Goal: Use online tool/utility: Utilize a website feature to perform a specific function

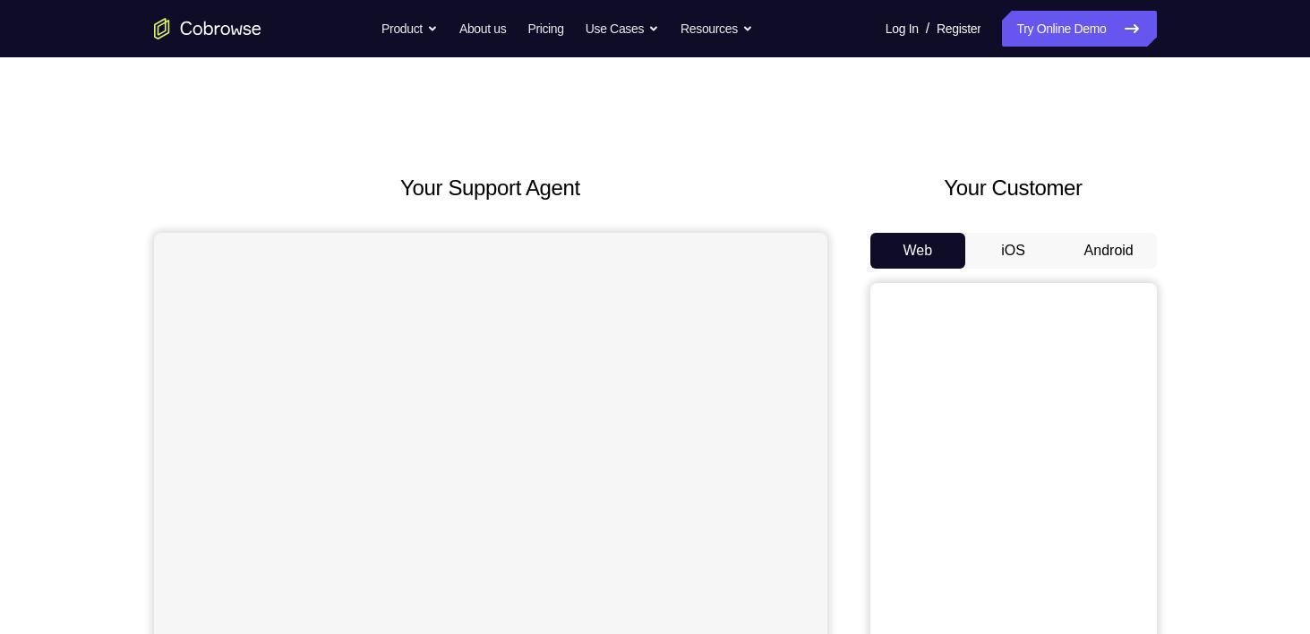
click at [1109, 247] on button "Android" at bounding box center [1109, 251] width 96 height 36
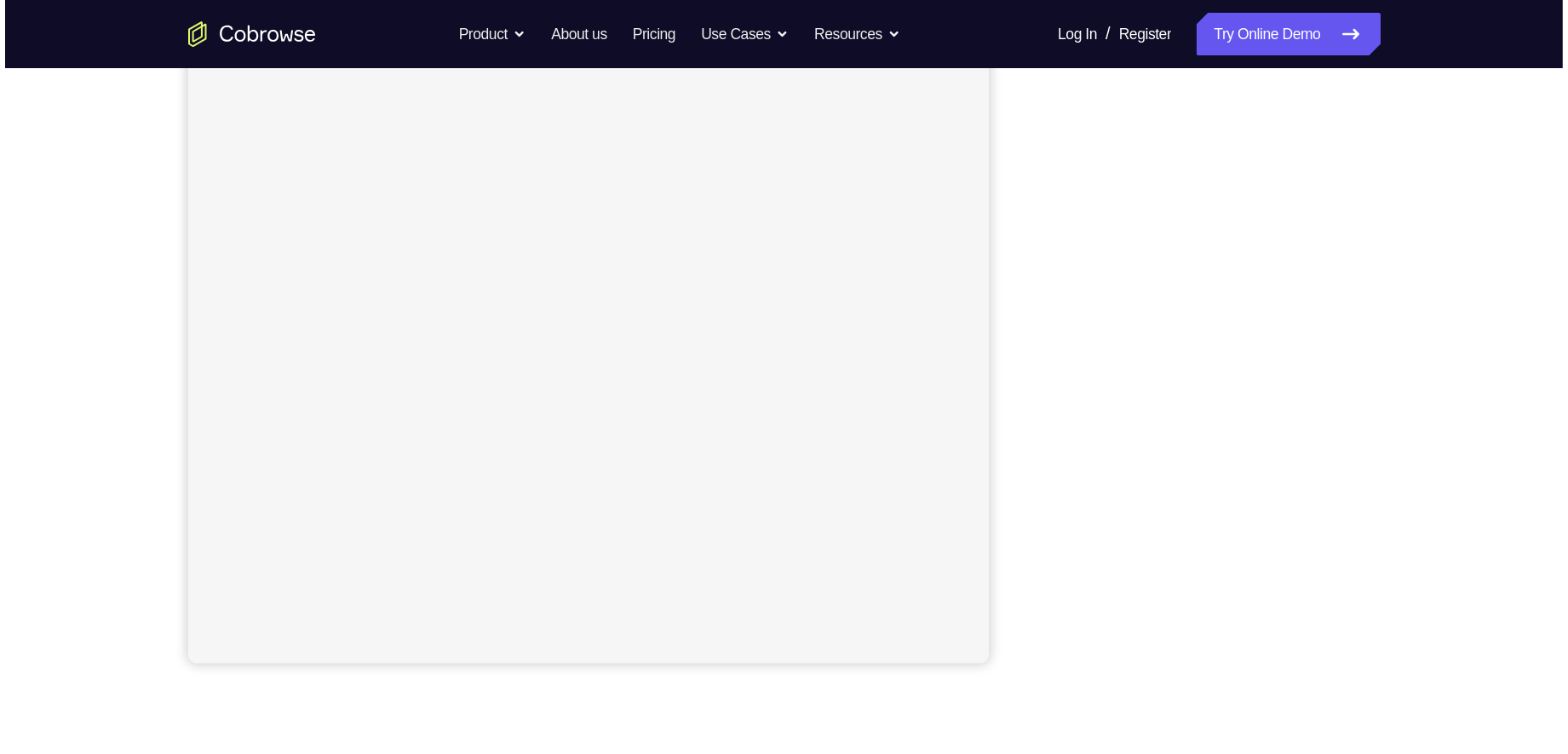
scroll to position [262, 0]
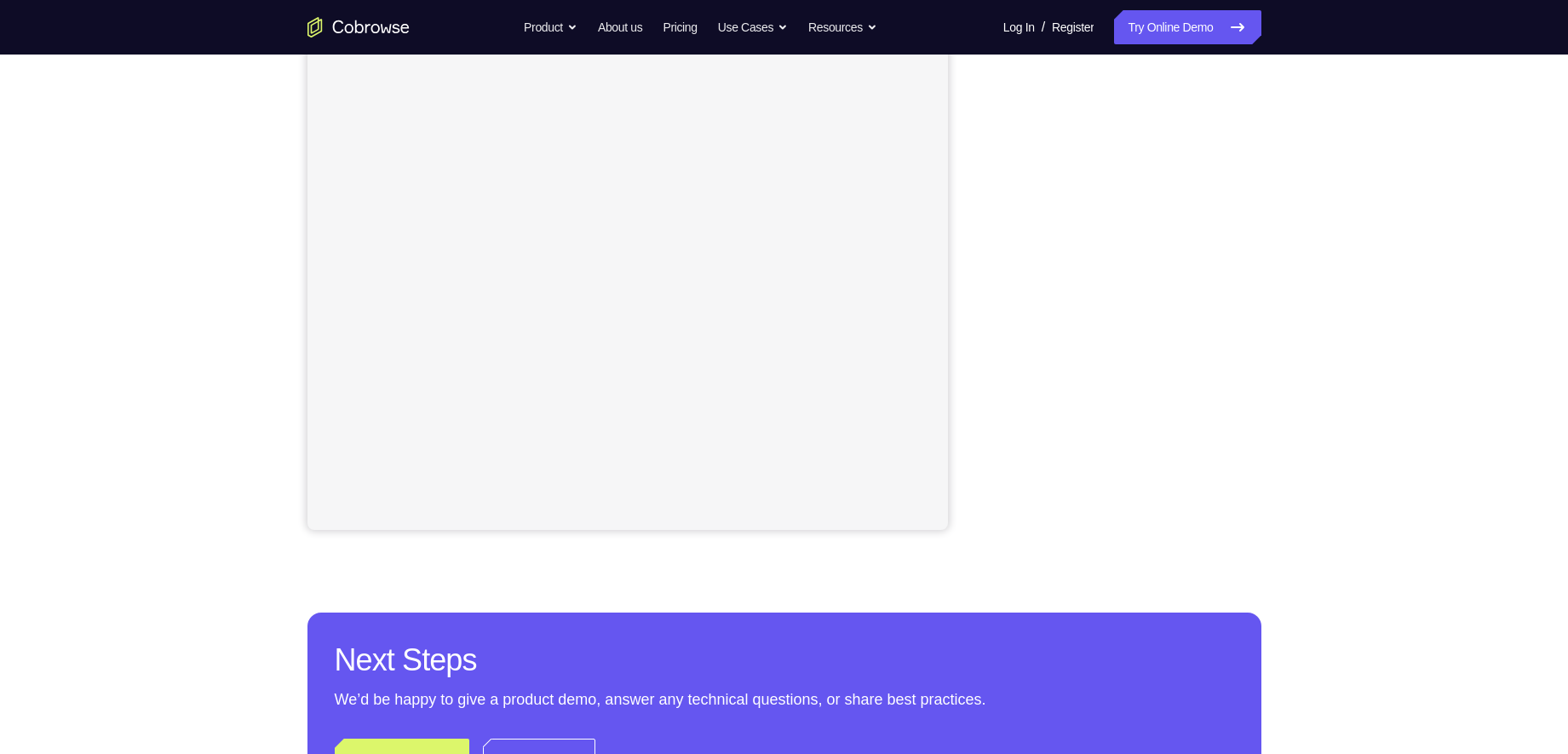
drag, startPoint x: 1177, startPoint y: 3, endPoint x: 990, endPoint y: 118, distance: 219.5
click at [990, 118] on div at bounding box center [1125, 268] width 273 height 524
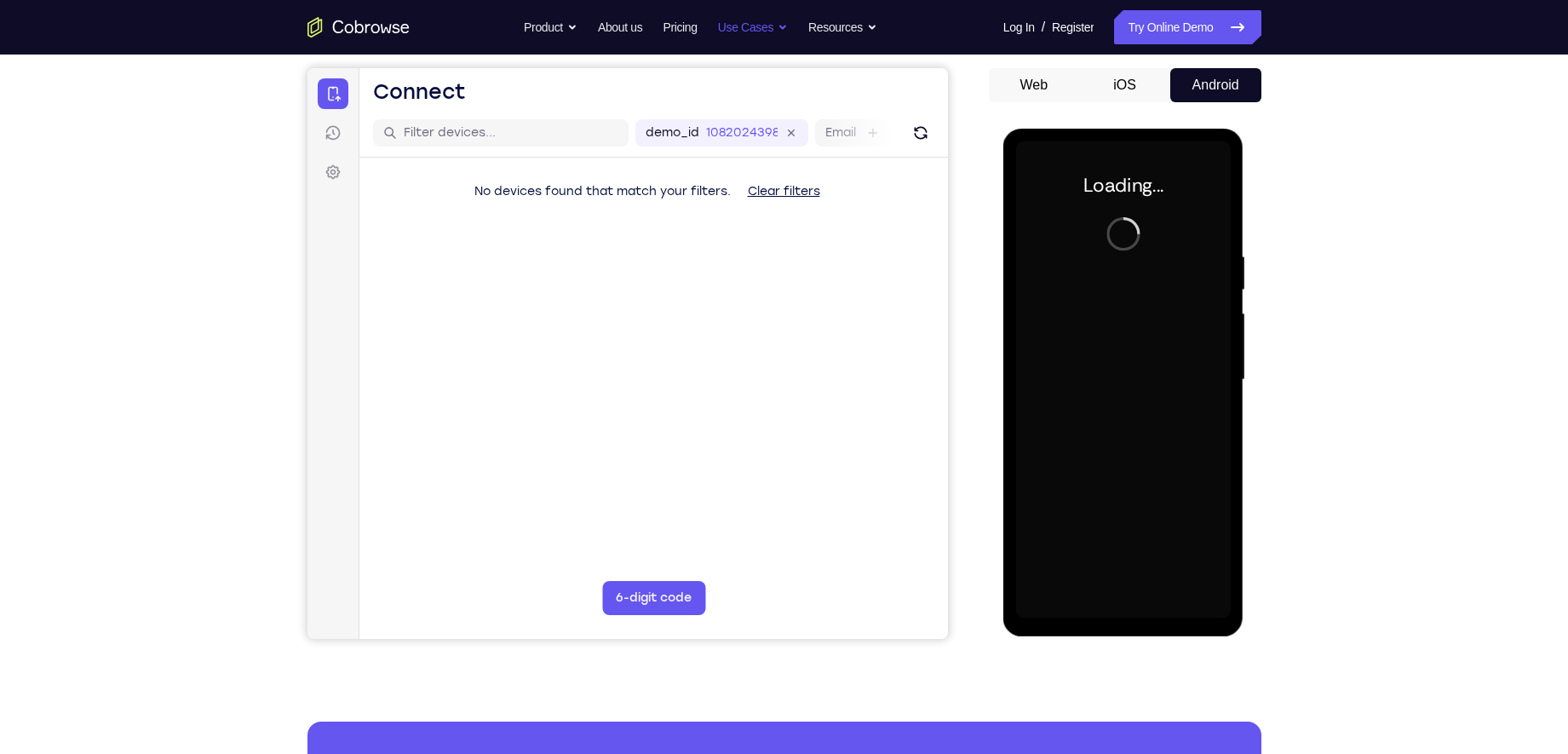
scroll to position [0, 0]
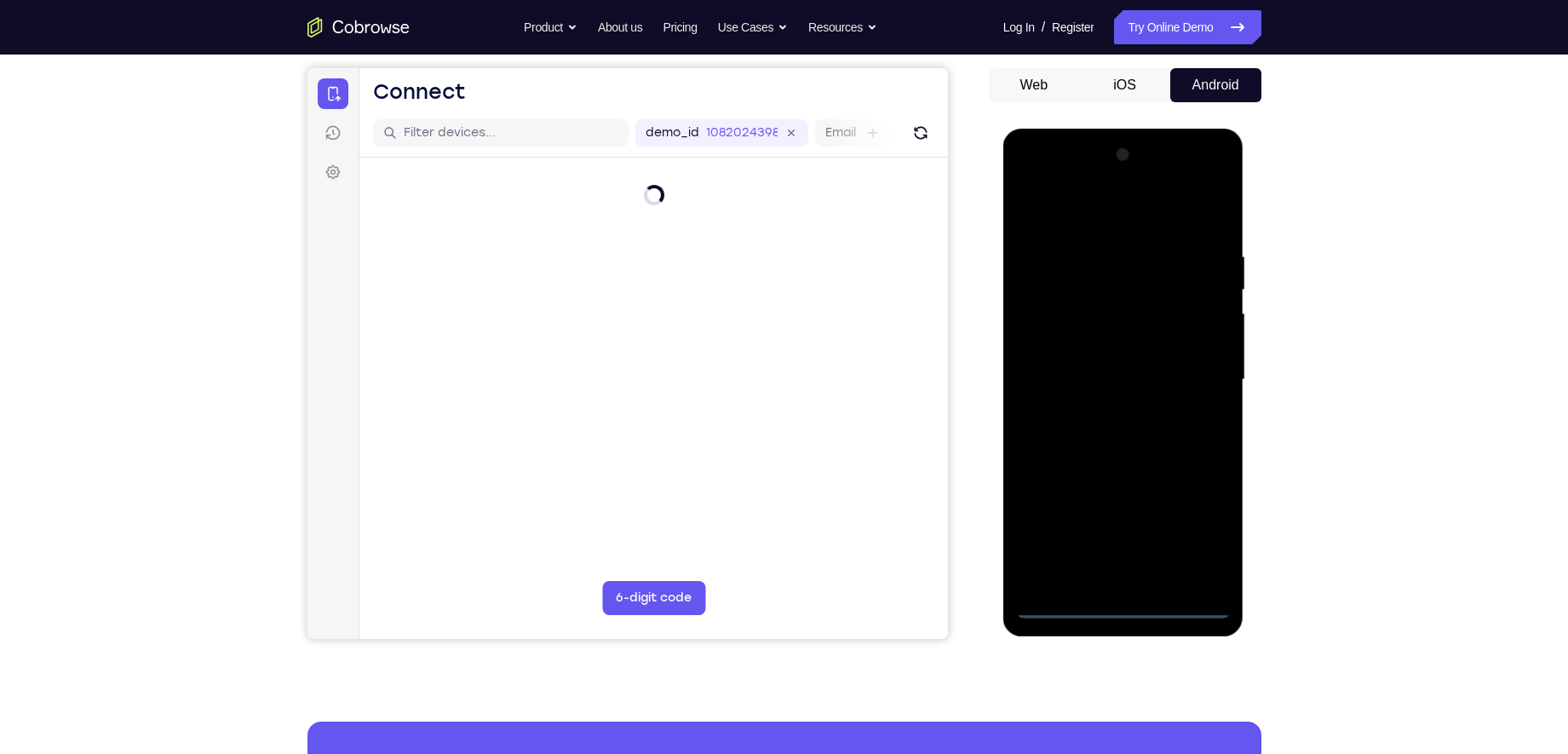
click at [1119, 597] on div at bounding box center [1123, 380] width 215 height 477
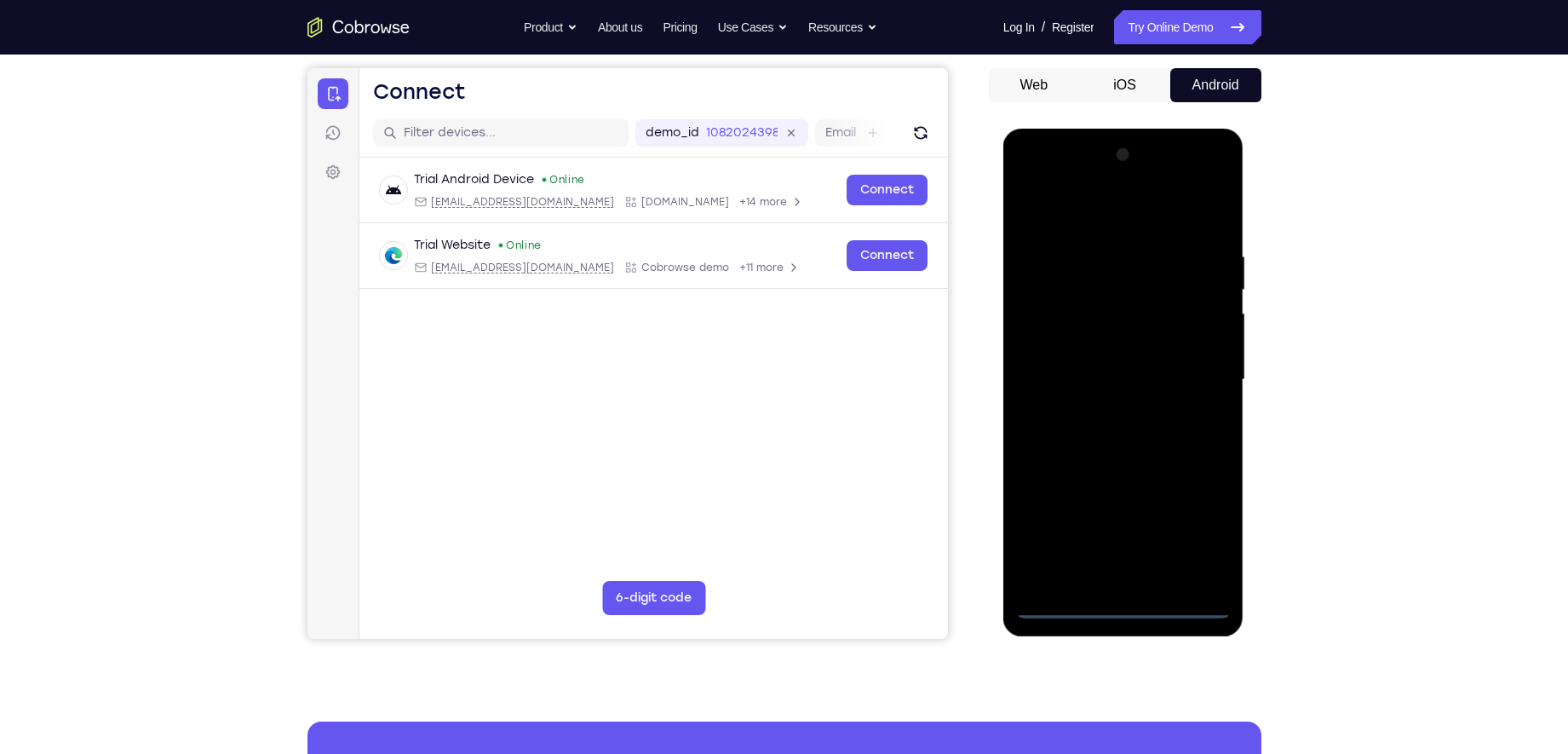
click at [1122, 602] on div at bounding box center [1123, 380] width 215 height 477
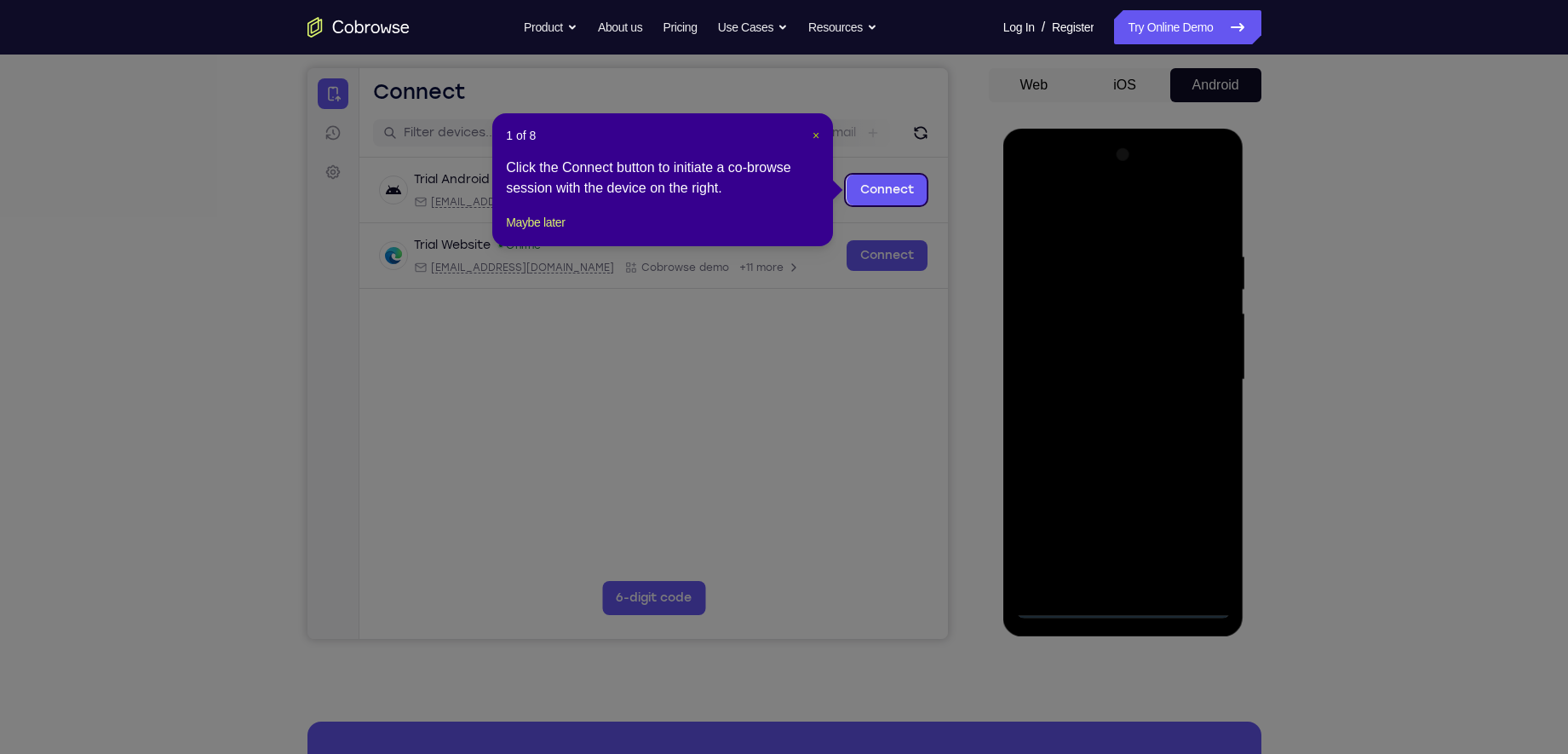
click at [814, 128] on span "×" at bounding box center [815, 135] width 7 height 13
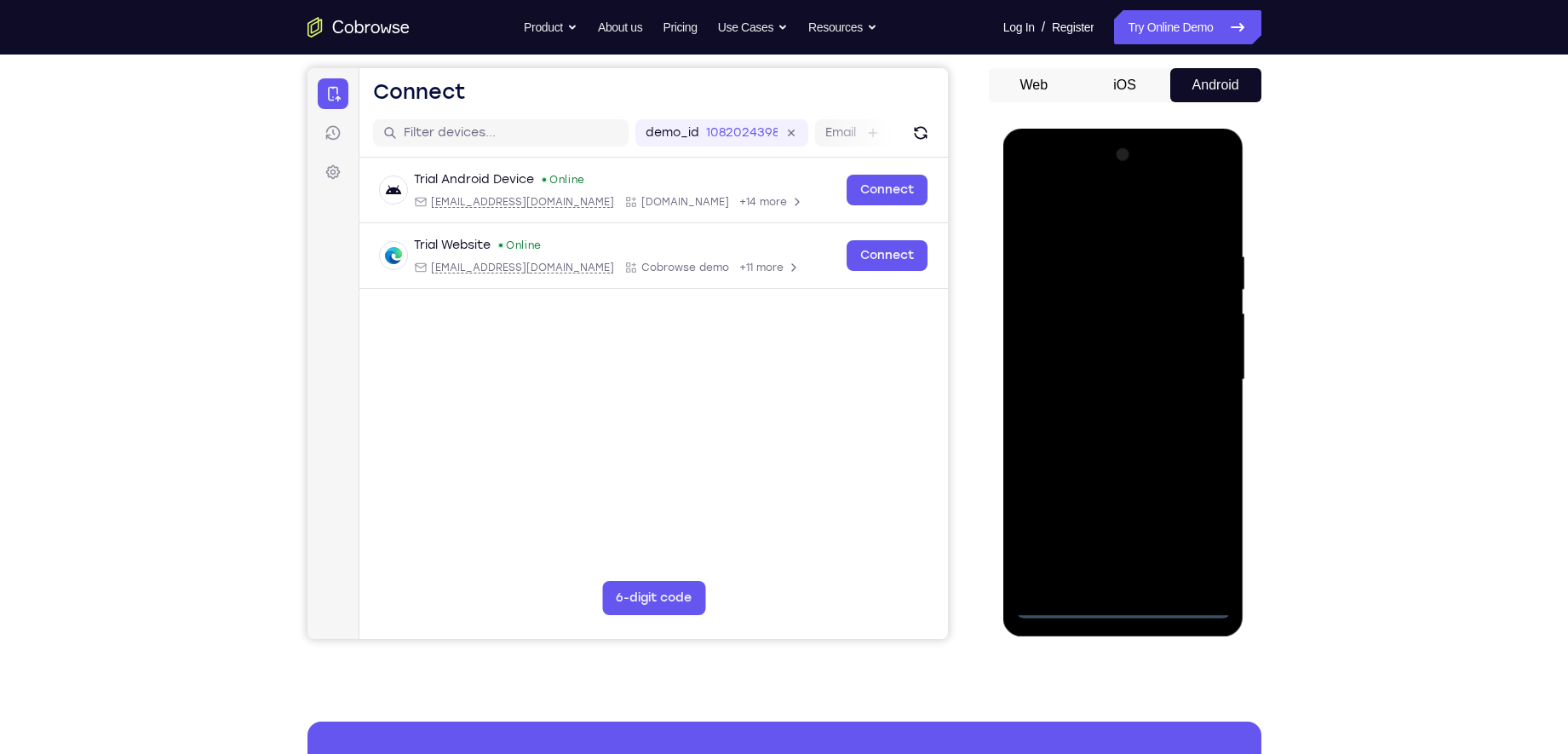
click at [1186, 528] on div at bounding box center [1123, 380] width 215 height 477
click at [1062, 204] on div at bounding box center [1123, 380] width 215 height 477
click at [1192, 366] on div at bounding box center [1123, 380] width 215 height 477
click at [1112, 411] on div at bounding box center [1123, 380] width 215 height 477
click at [1075, 370] on div at bounding box center [1123, 380] width 215 height 477
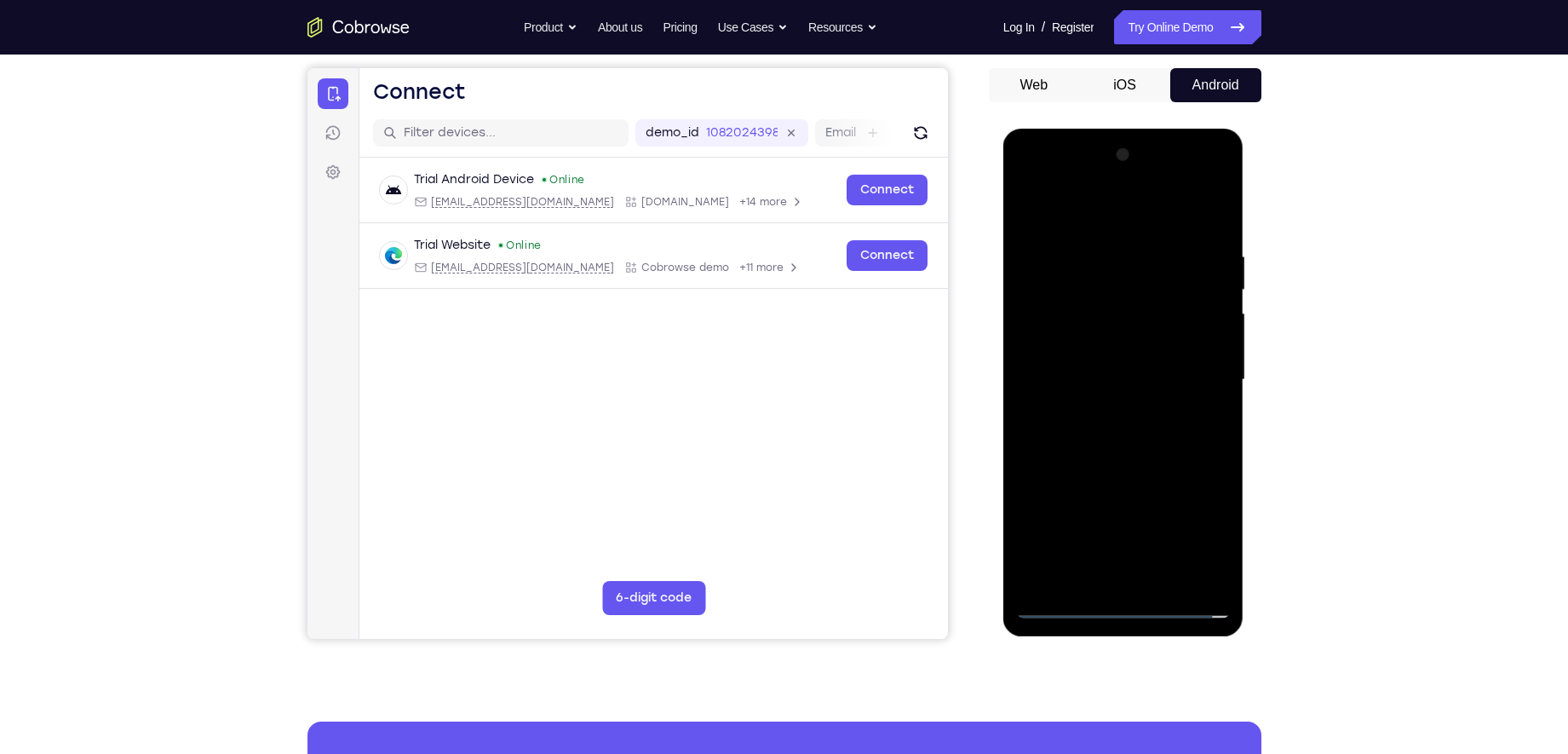
click at [1078, 350] on div at bounding box center [1123, 380] width 215 height 477
click at [1105, 377] on div at bounding box center [1123, 380] width 215 height 477
click at [1186, 443] on div at bounding box center [1123, 380] width 215 height 477
click at [1121, 429] on div at bounding box center [1123, 380] width 215 height 477
click at [1105, 460] on div at bounding box center [1123, 380] width 215 height 477
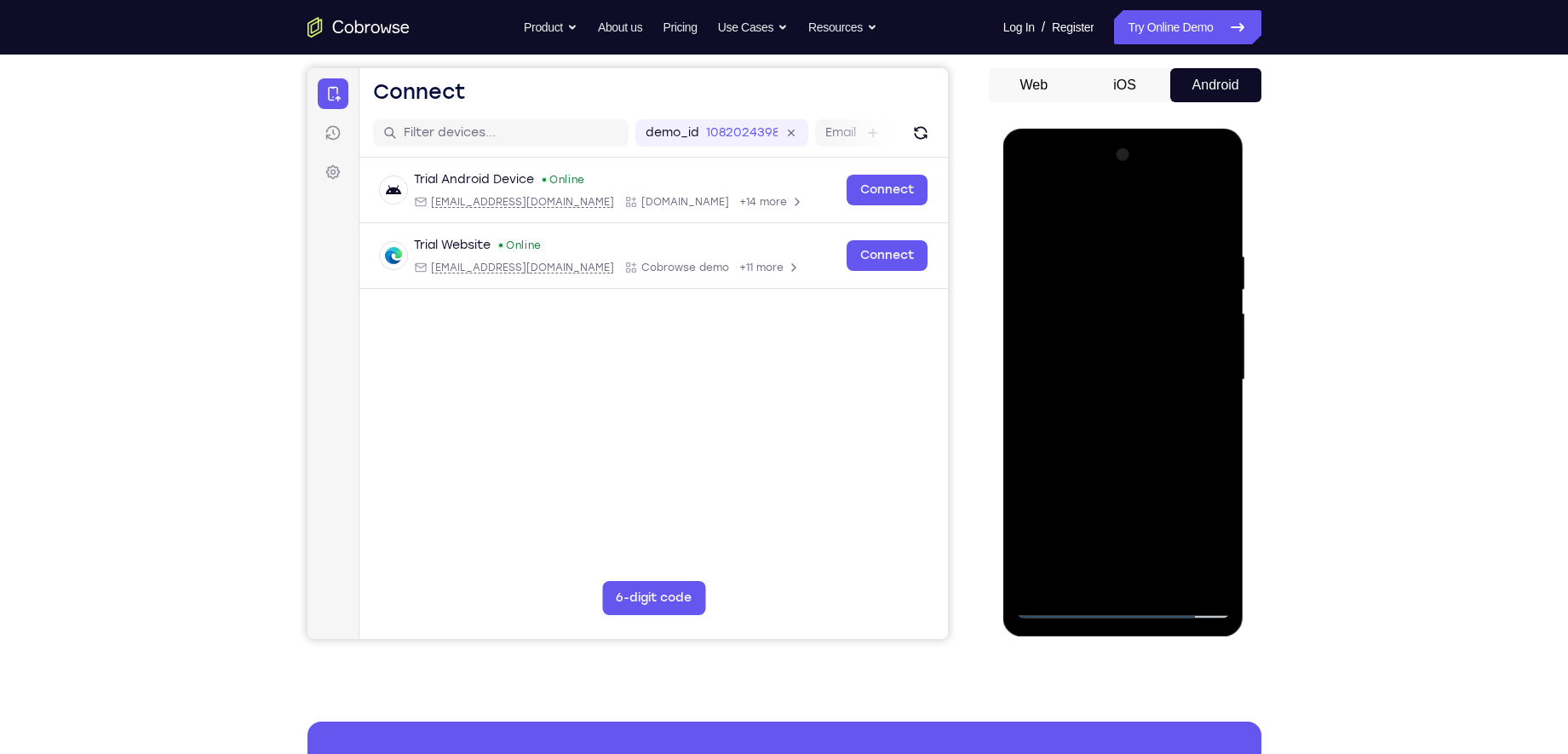
click at [1213, 207] on div at bounding box center [1123, 380] width 215 height 477
click at [1112, 232] on div at bounding box center [1123, 380] width 215 height 477
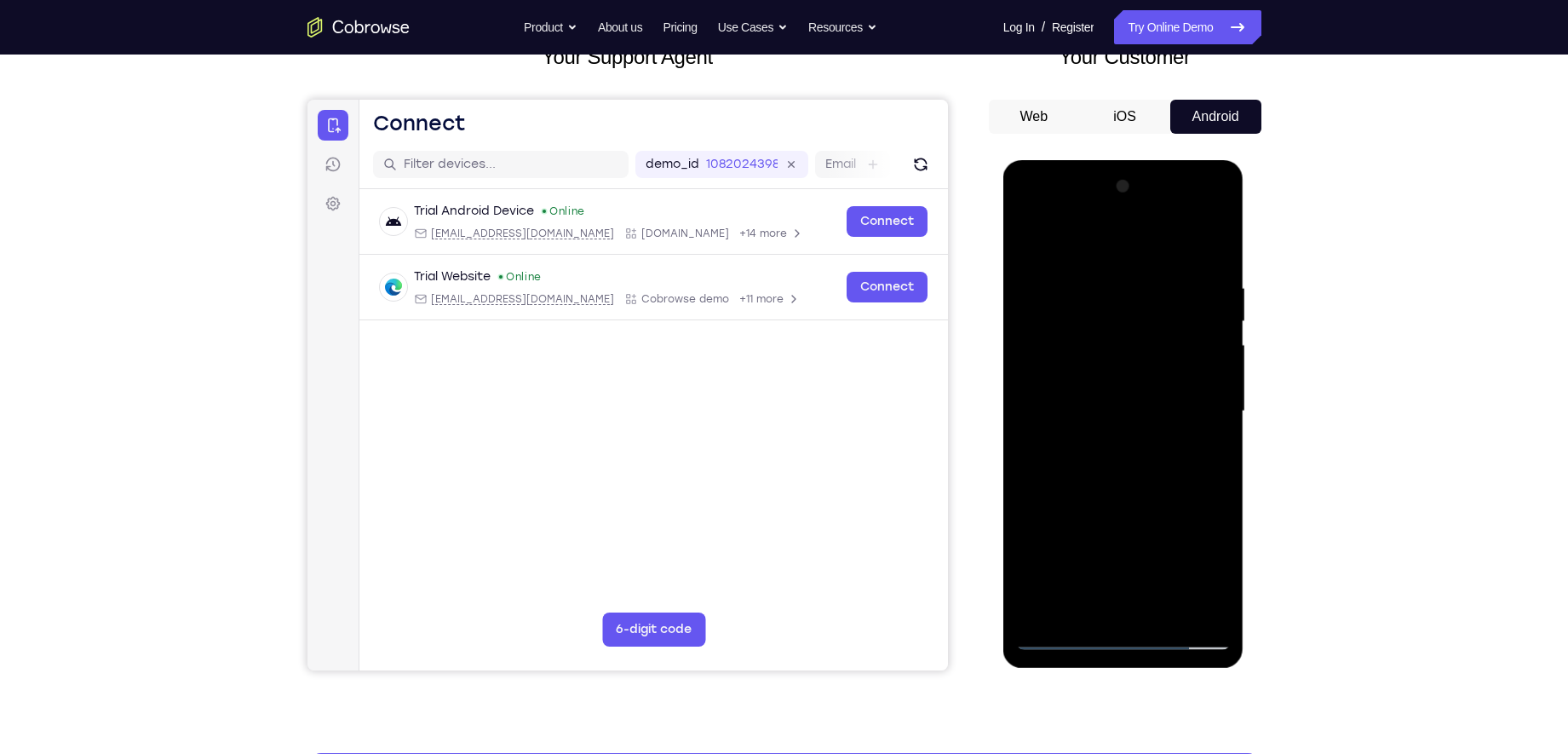
scroll to position [123, 0]
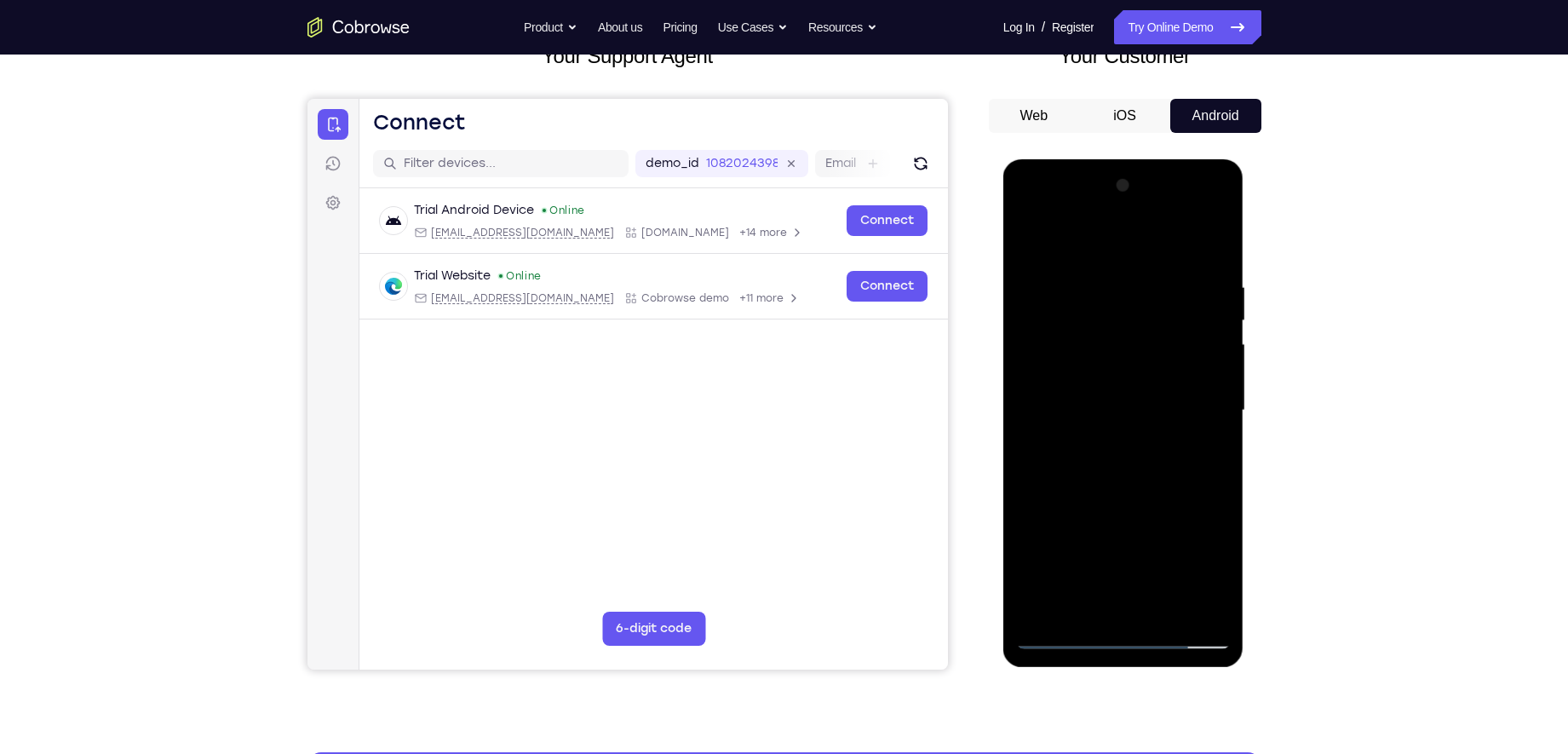
click at [1157, 447] on div at bounding box center [1123, 411] width 215 height 477
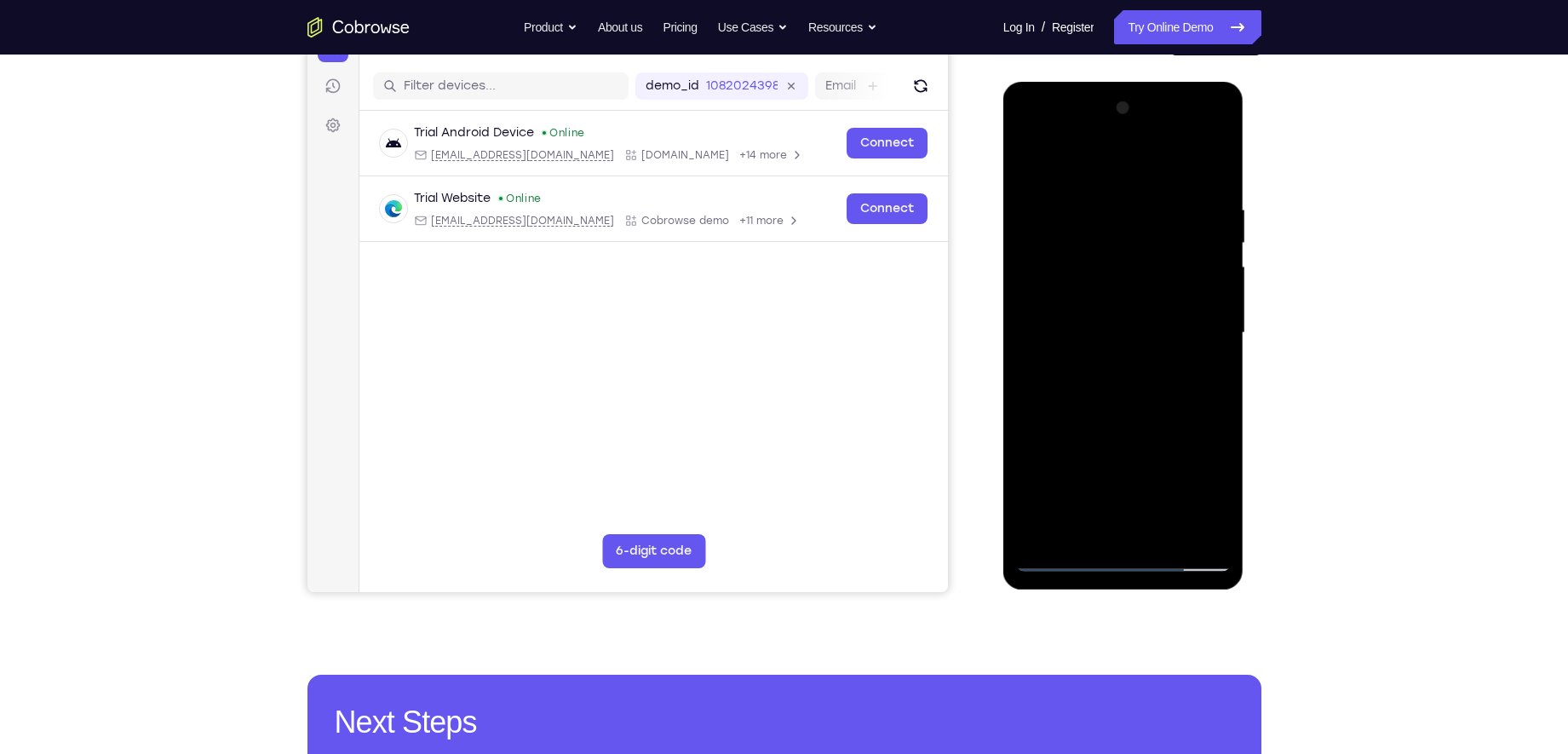
scroll to position [217, 0]
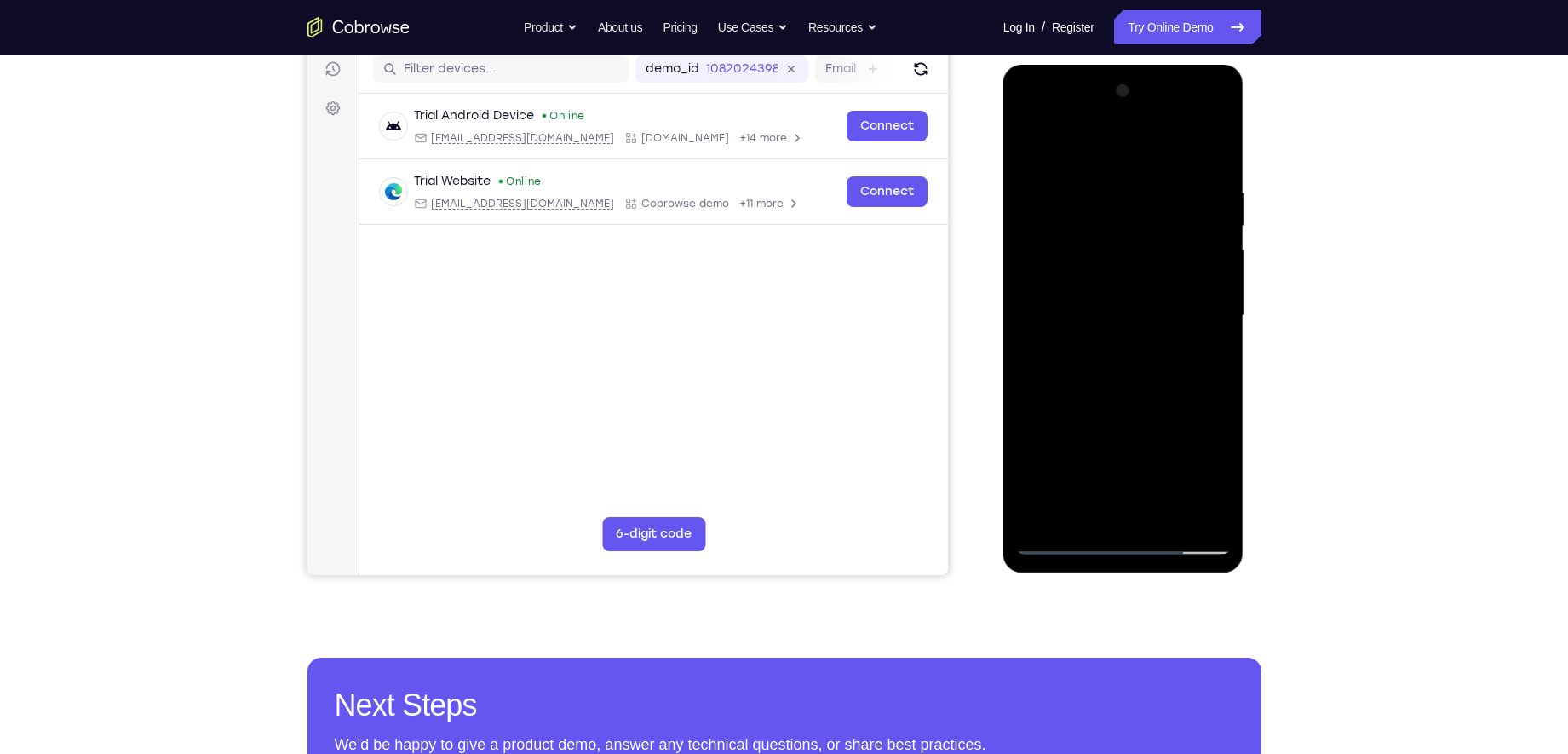
click at [1068, 545] on div at bounding box center [1123, 316] width 215 height 477
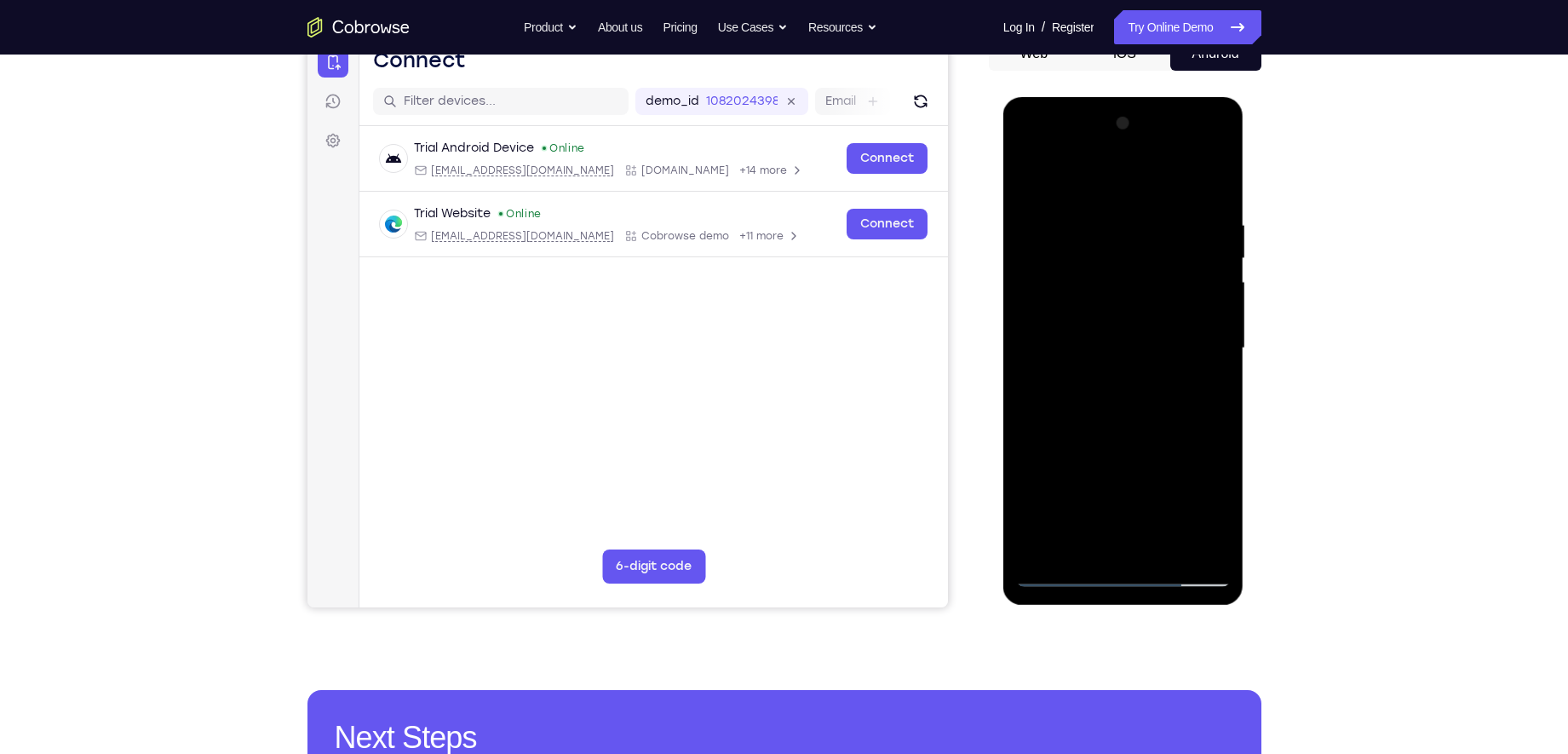
scroll to position [157, 0]
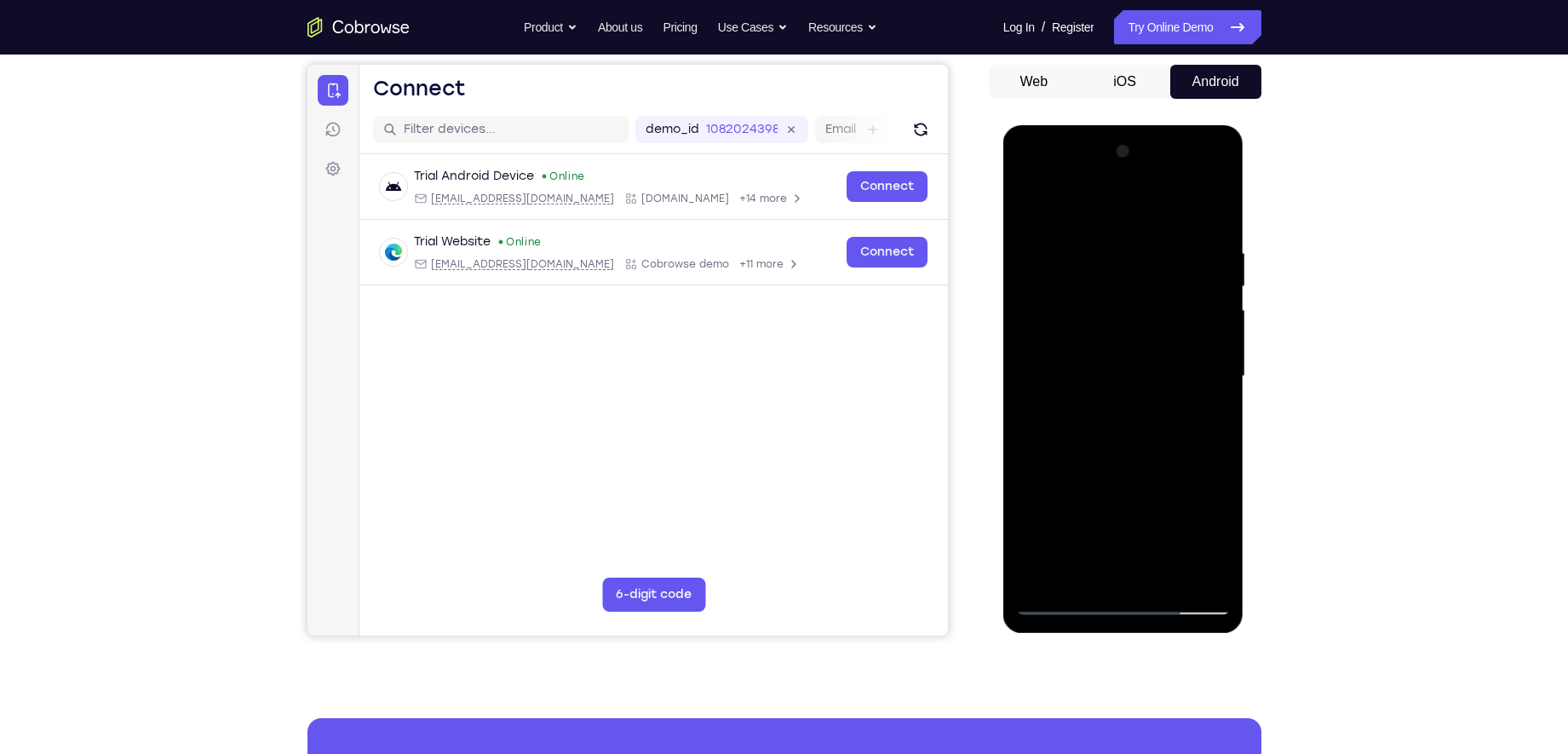
click at [1036, 289] on div at bounding box center [1123, 377] width 215 height 477
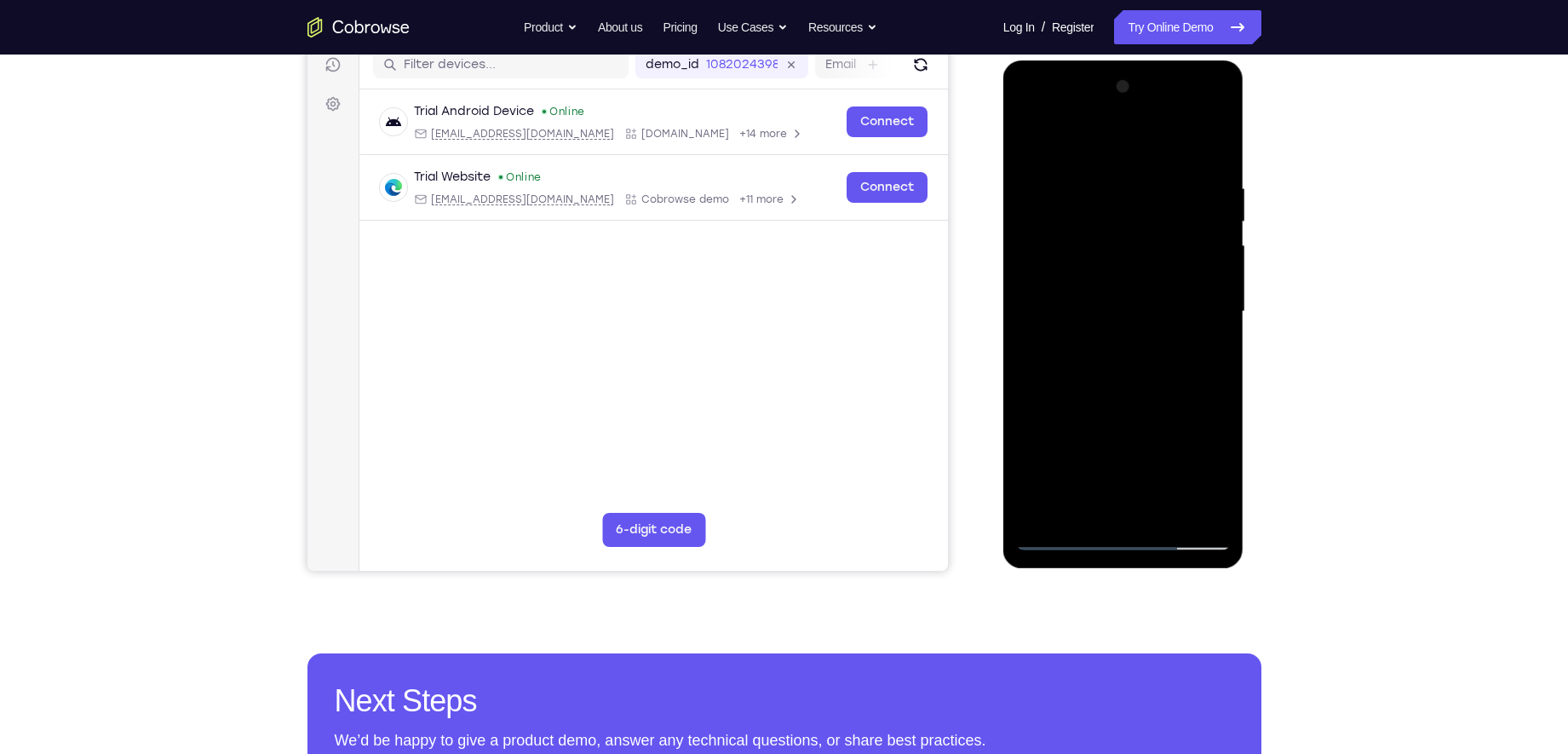
scroll to position [219, 0]
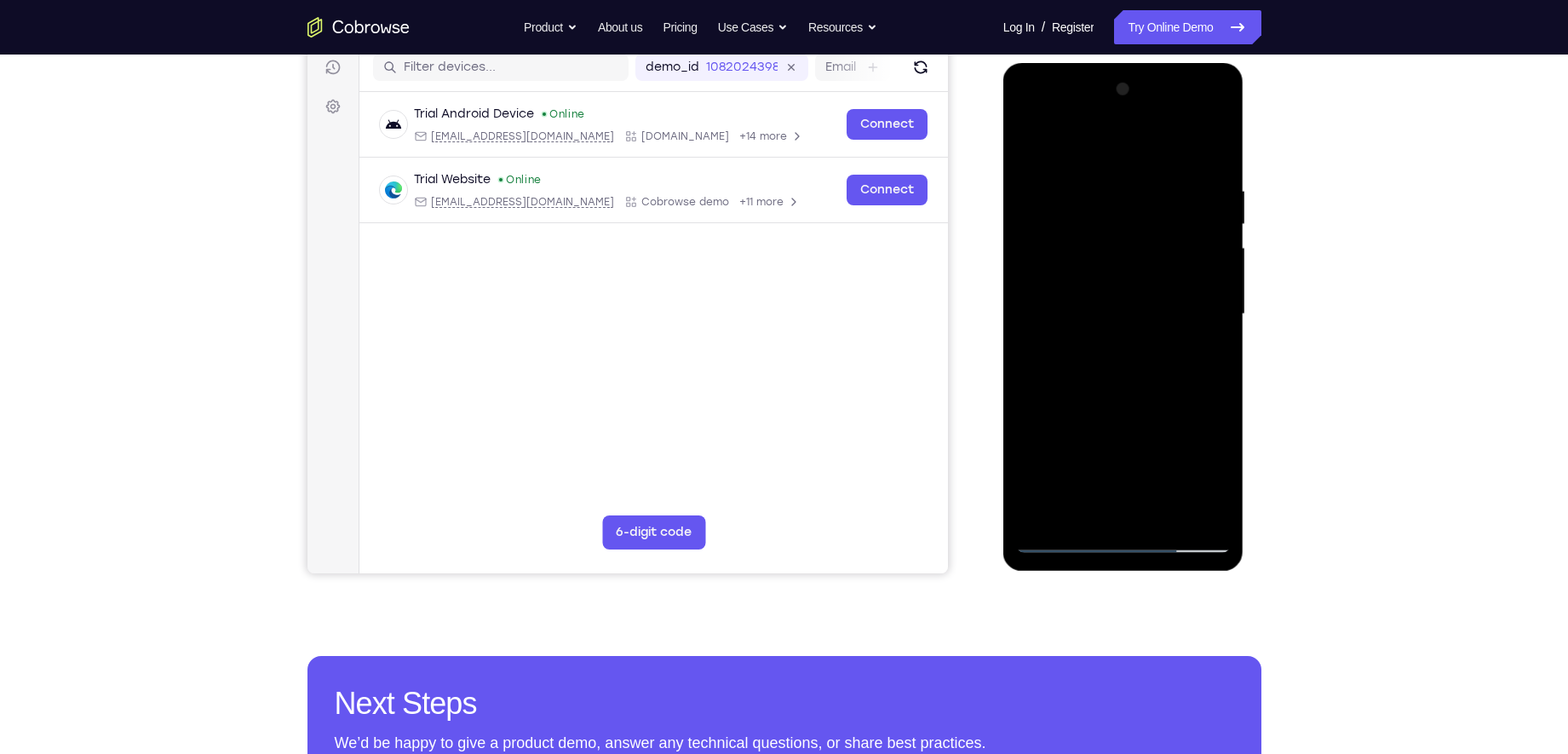
click at [1212, 267] on div at bounding box center [1123, 315] width 215 height 477
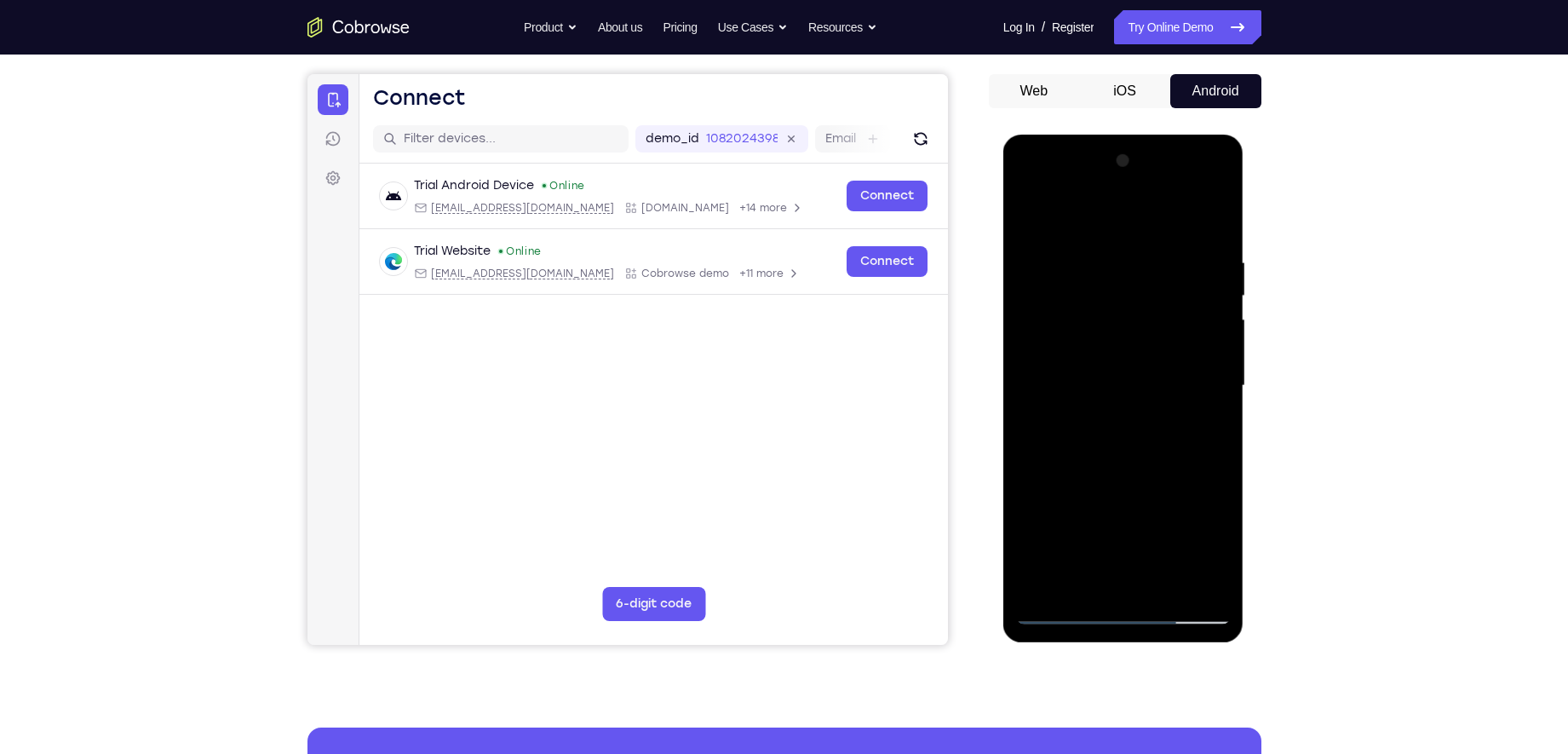
scroll to position [146, 0]
click at [1201, 302] on div at bounding box center [1123, 387] width 215 height 477
click at [1205, 312] on div at bounding box center [1123, 387] width 215 height 477
click at [1058, 222] on div at bounding box center [1123, 387] width 215 height 477
click at [1036, 220] on div at bounding box center [1123, 387] width 215 height 477
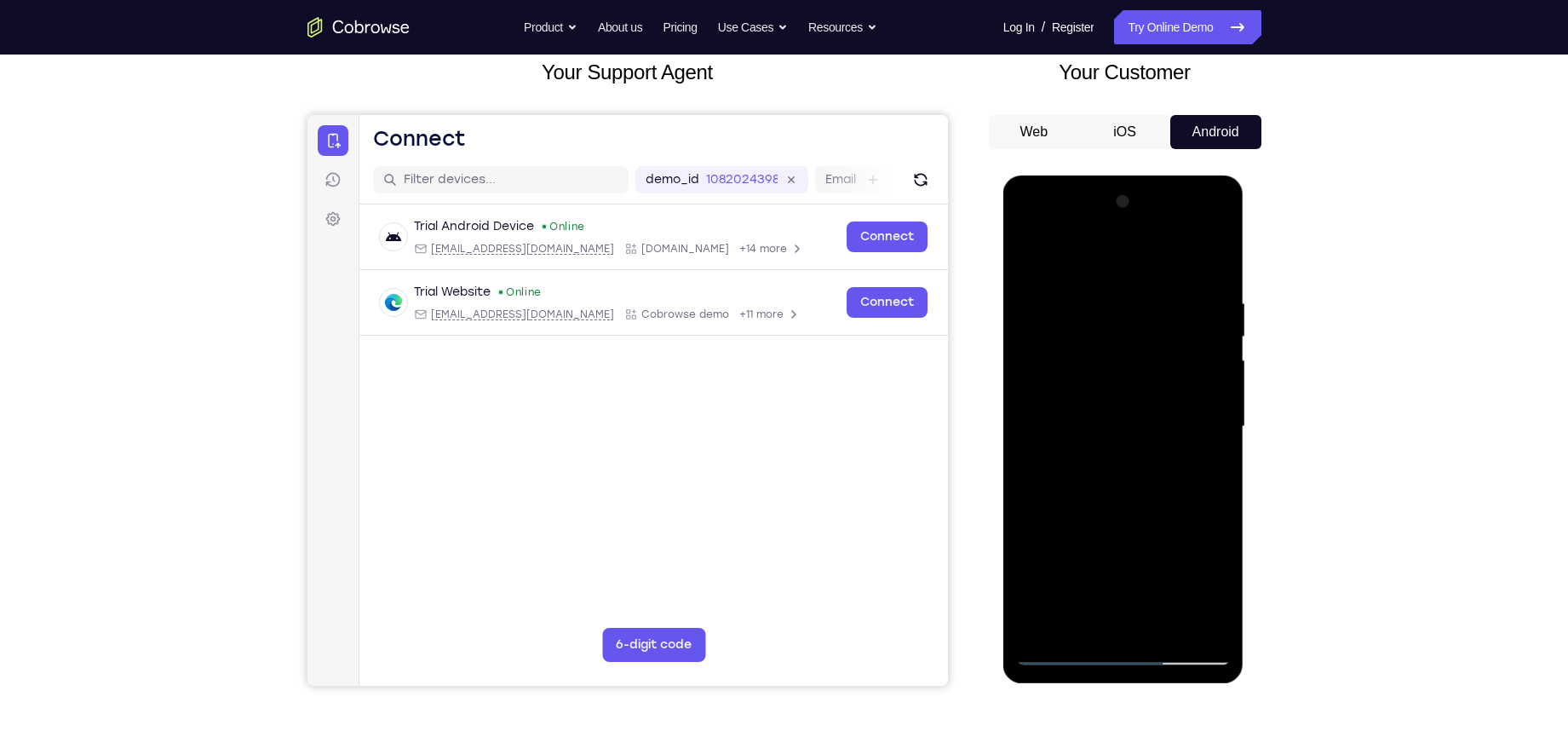
scroll to position [103, 0]
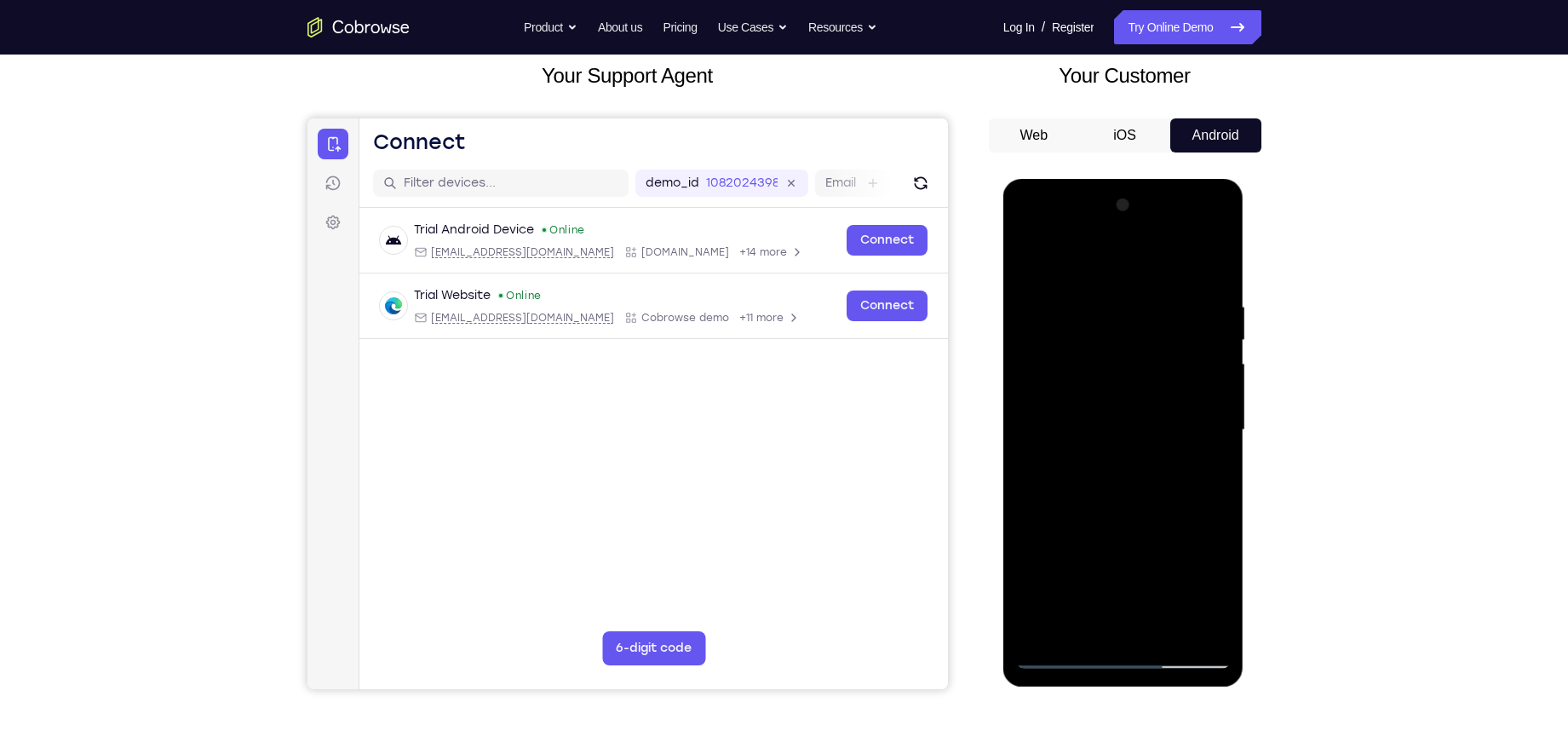
click at [1041, 267] on div at bounding box center [1123, 430] width 215 height 477
click at [1038, 265] on div at bounding box center [1123, 430] width 215 height 477
click at [1072, 261] on div at bounding box center [1123, 430] width 215 height 477
drag, startPoint x: 1072, startPoint y: 260, endPoint x: 1195, endPoint y: 264, distance: 123.1
click at [1195, 264] on div at bounding box center [1123, 430] width 215 height 477
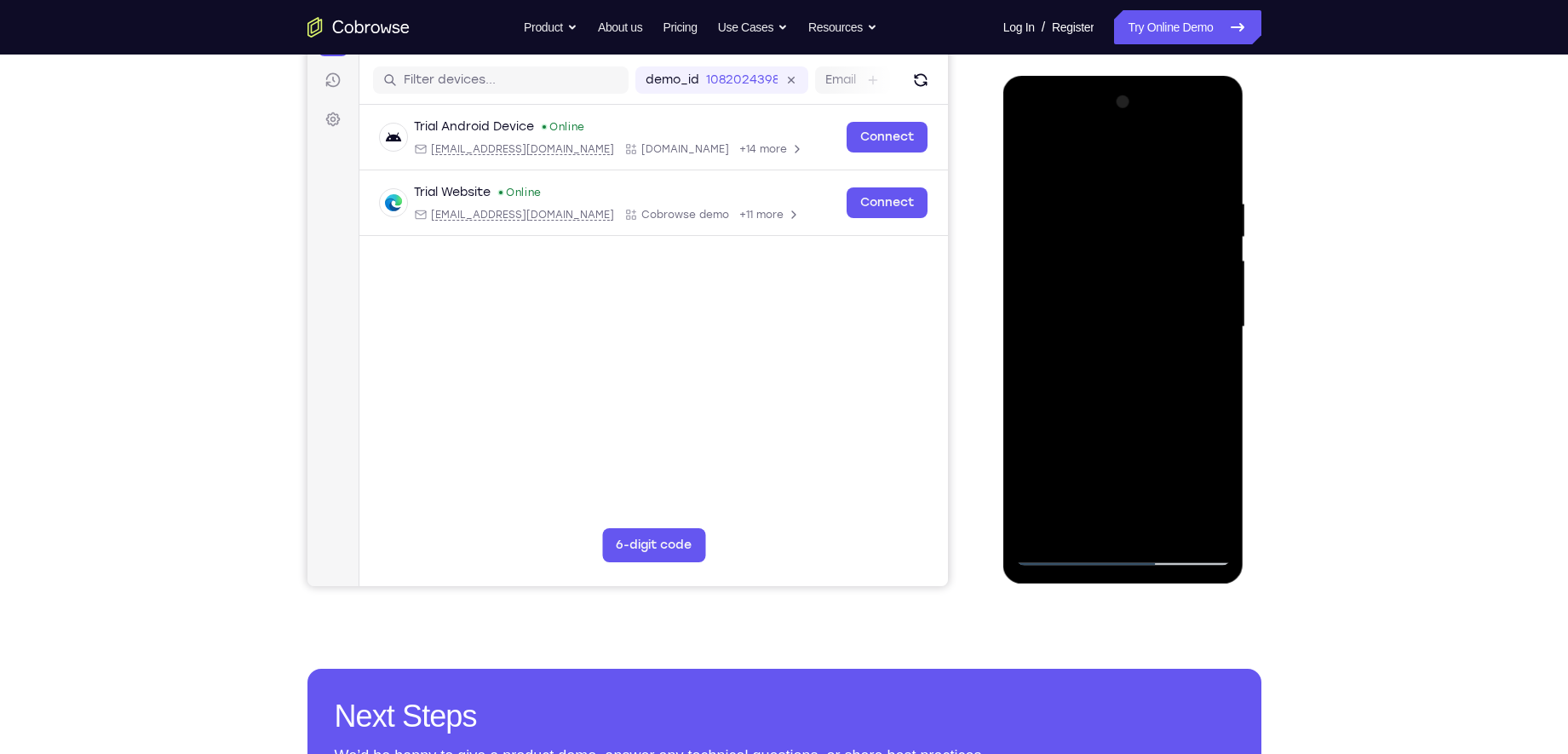
scroll to position [207, 0]
drag, startPoint x: 1137, startPoint y: 453, endPoint x: 1130, endPoint y: 351, distance: 102.2
click at [1130, 351] on div at bounding box center [1123, 326] width 215 height 477
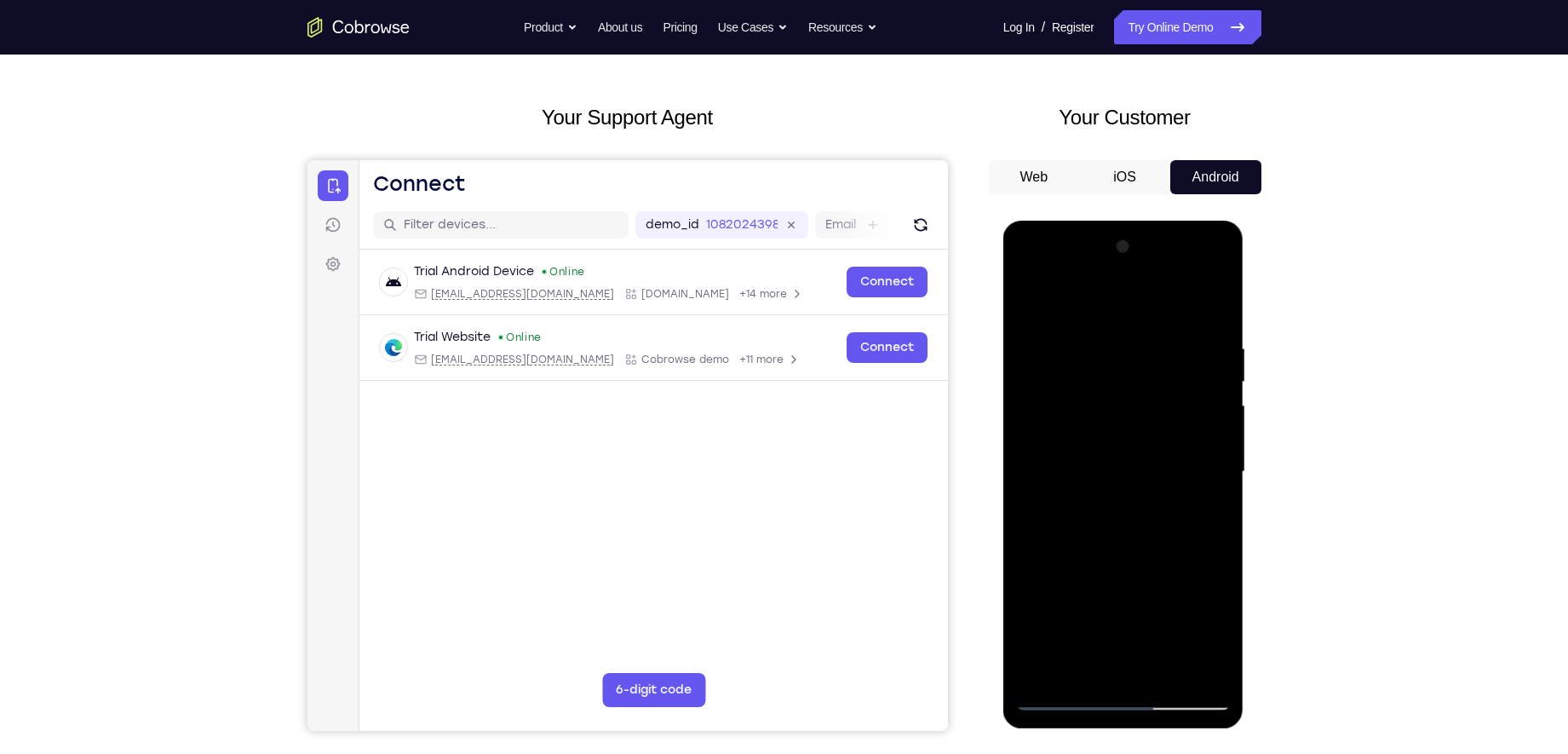
scroll to position [55, 0]
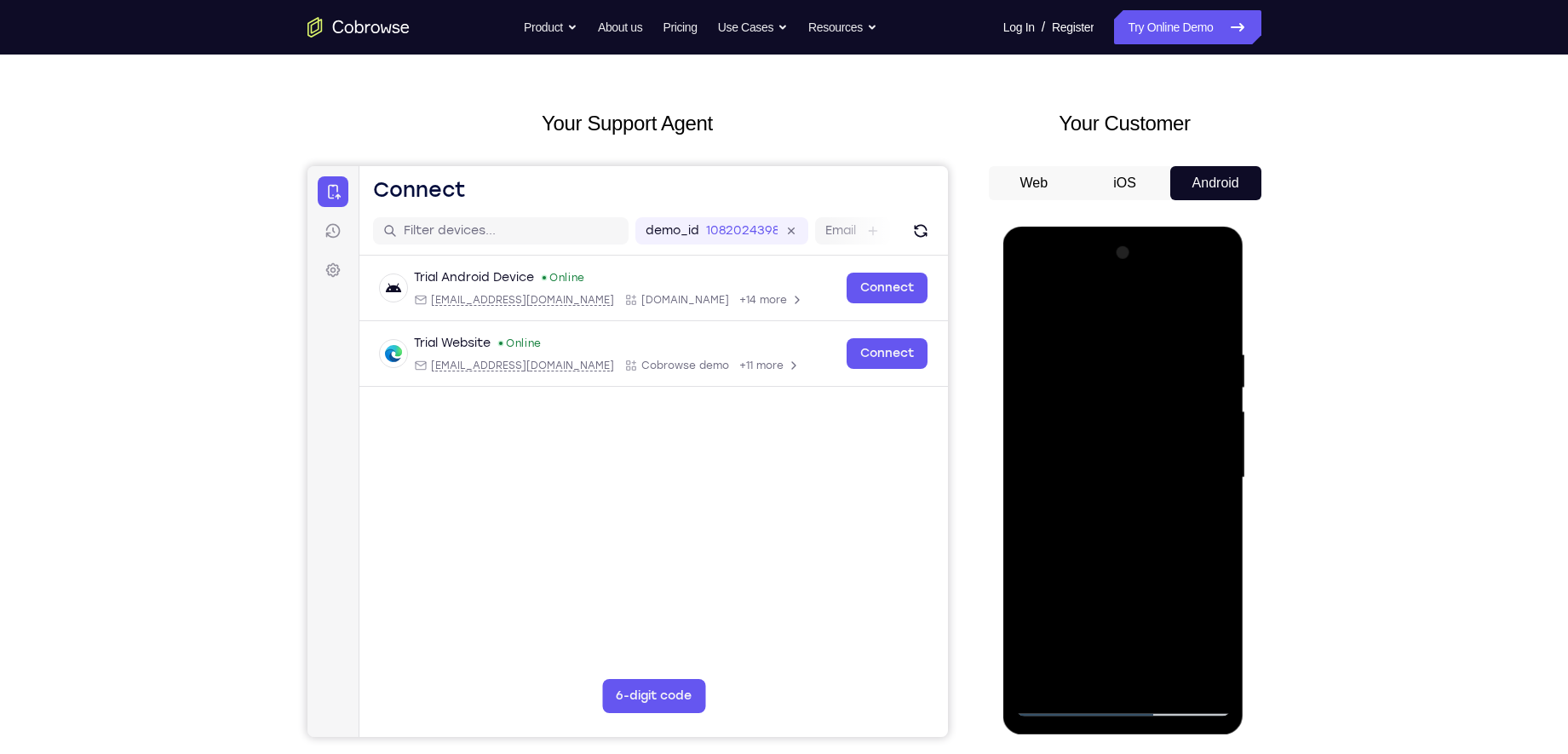
click at [1211, 316] on div at bounding box center [1123, 478] width 215 height 477
drag, startPoint x: 1168, startPoint y: 499, endPoint x: 1170, endPoint y: 350, distance: 149.0
click at [1170, 350] on div at bounding box center [1123, 478] width 215 height 477
drag, startPoint x: 1157, startPoint y: 522, endPoint x: 1156, endPoint y: 424, distance: 98.0
click at [1156, 424] on div at bounding box center [1123, 478] width 215 height 477
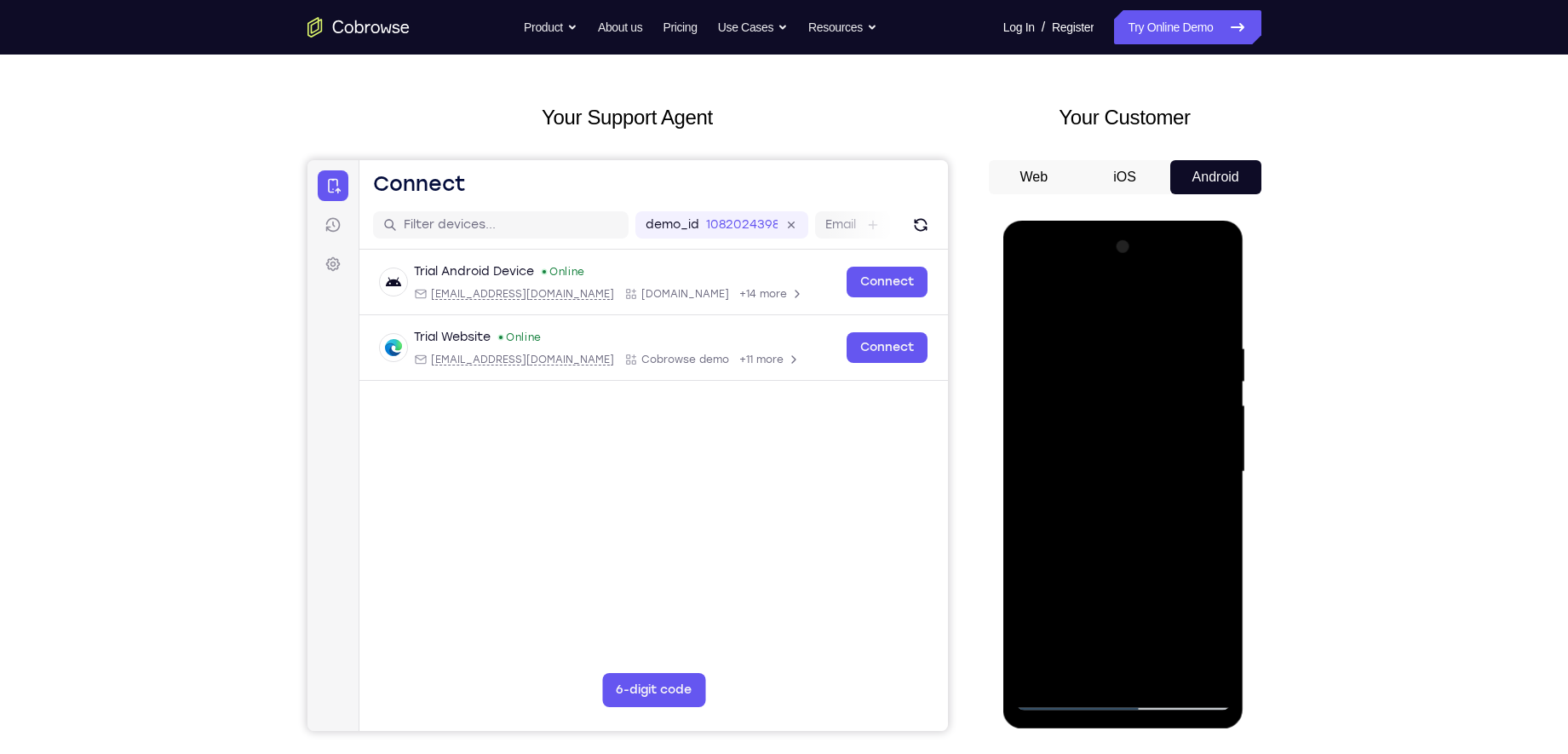
scroll to position [62, 0]
click at [1178, 436] on div at bounding box center [1123, 471] width 215 height 477
click at [1218, 381] on div at bounding box center [1123, 471] width 215 height 477
click at [1220, 383] on div at bounding box center [1123, 471] width 215 height 477
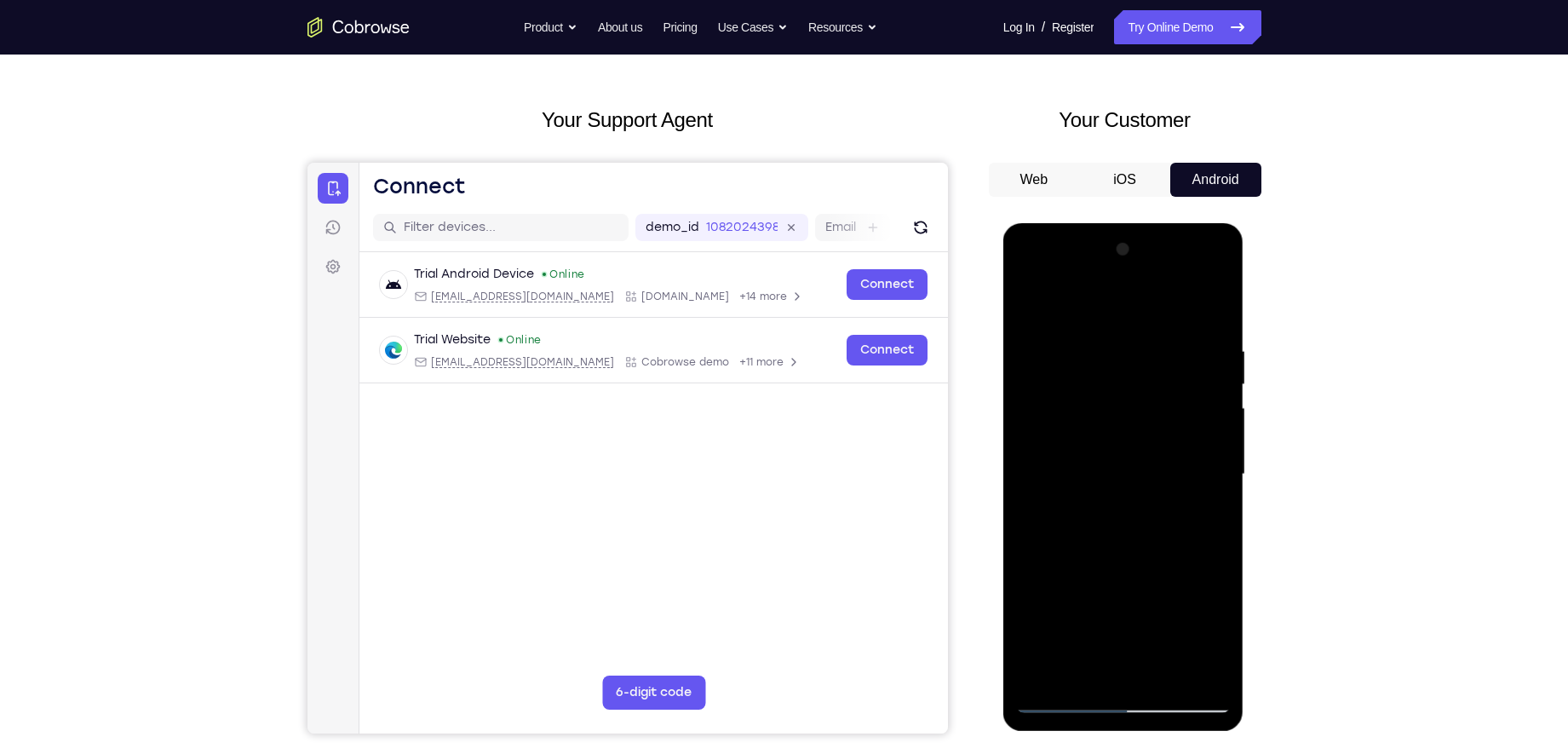
scroll to position [83, 0]
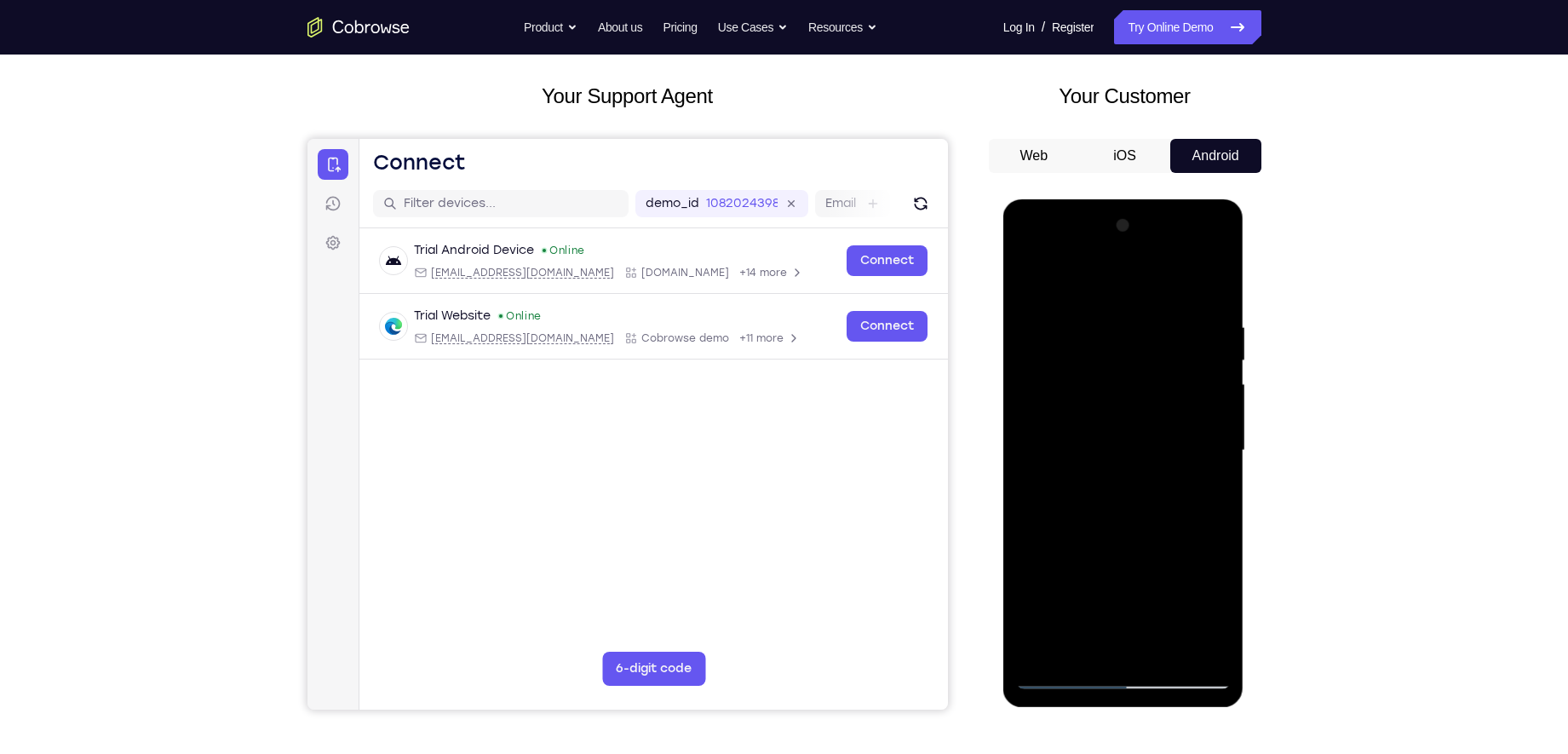
click at [1219, 367] on div at bounding box center [1123, 451] width 215 height 477
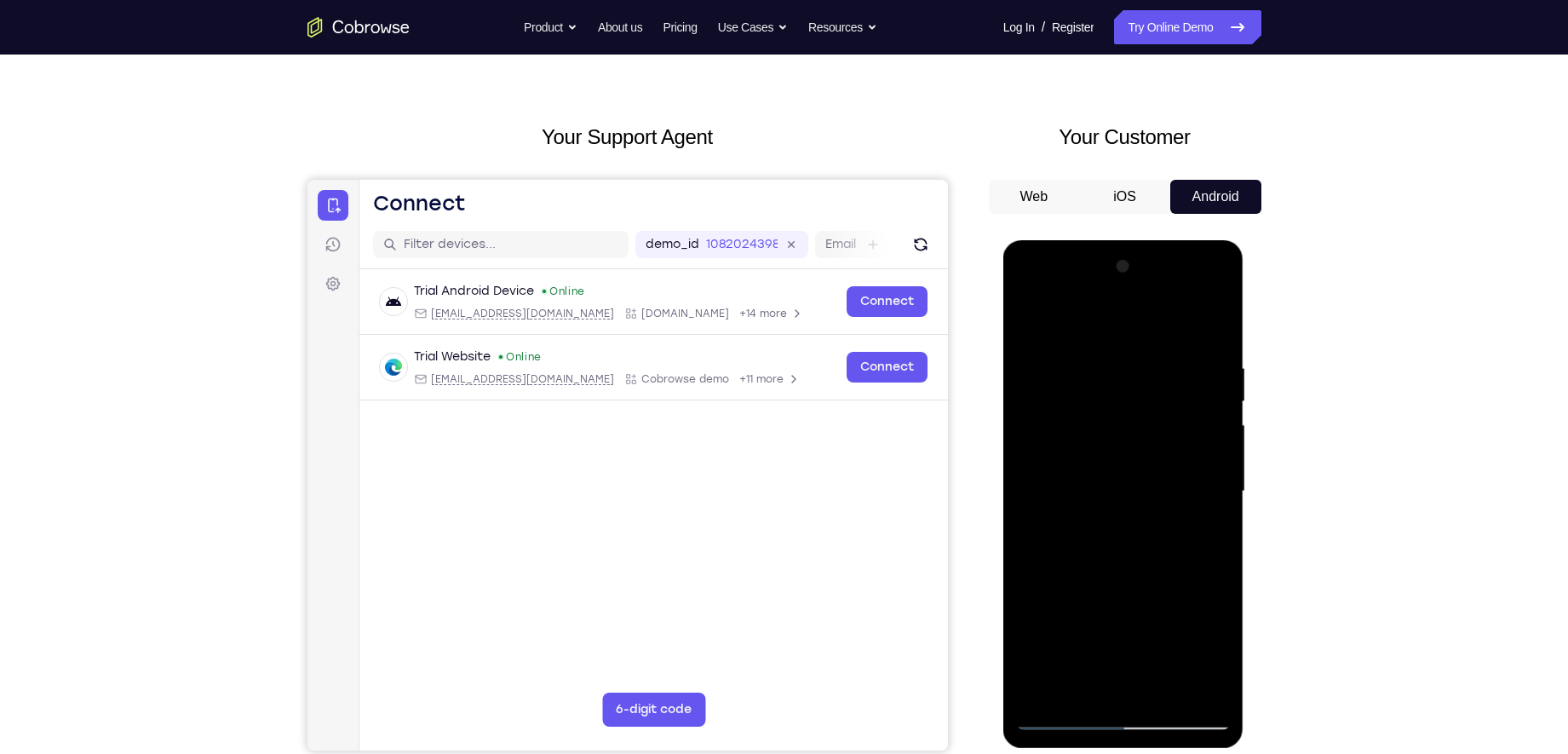
scroll to position [36, 0]
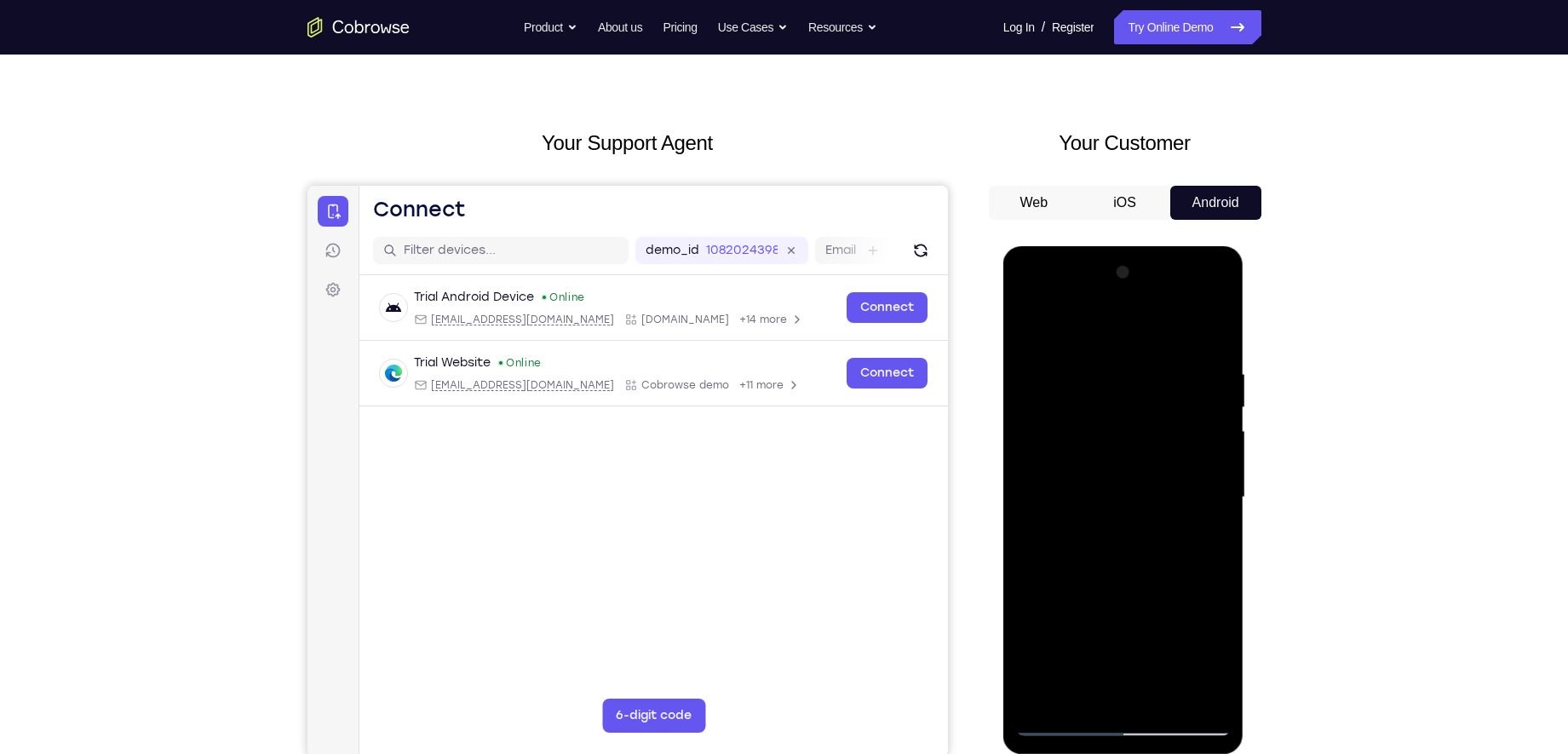
click at [1032, 325] on div at bounding box center [1123, 497] width 215 height 477
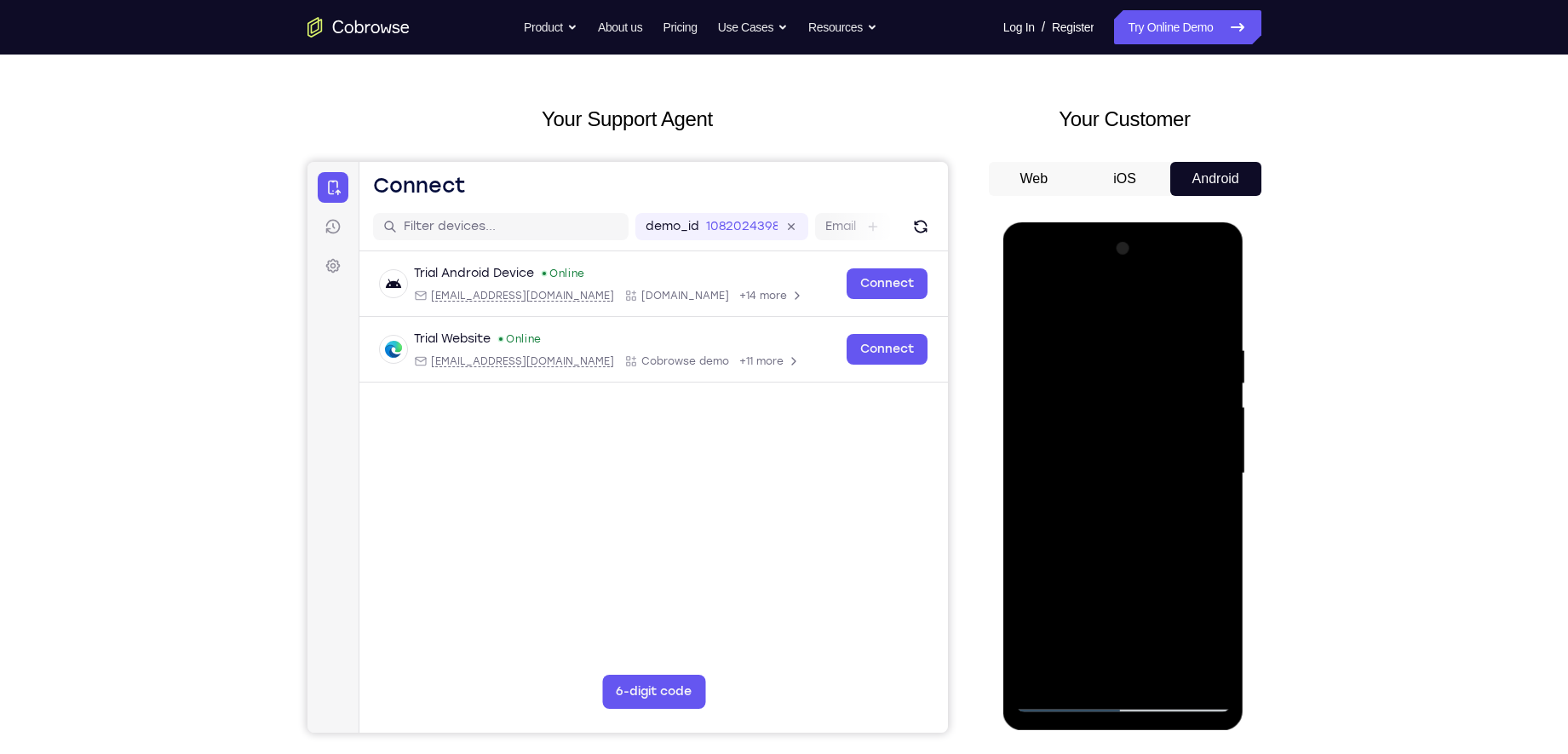
scroll to position [62, 0]
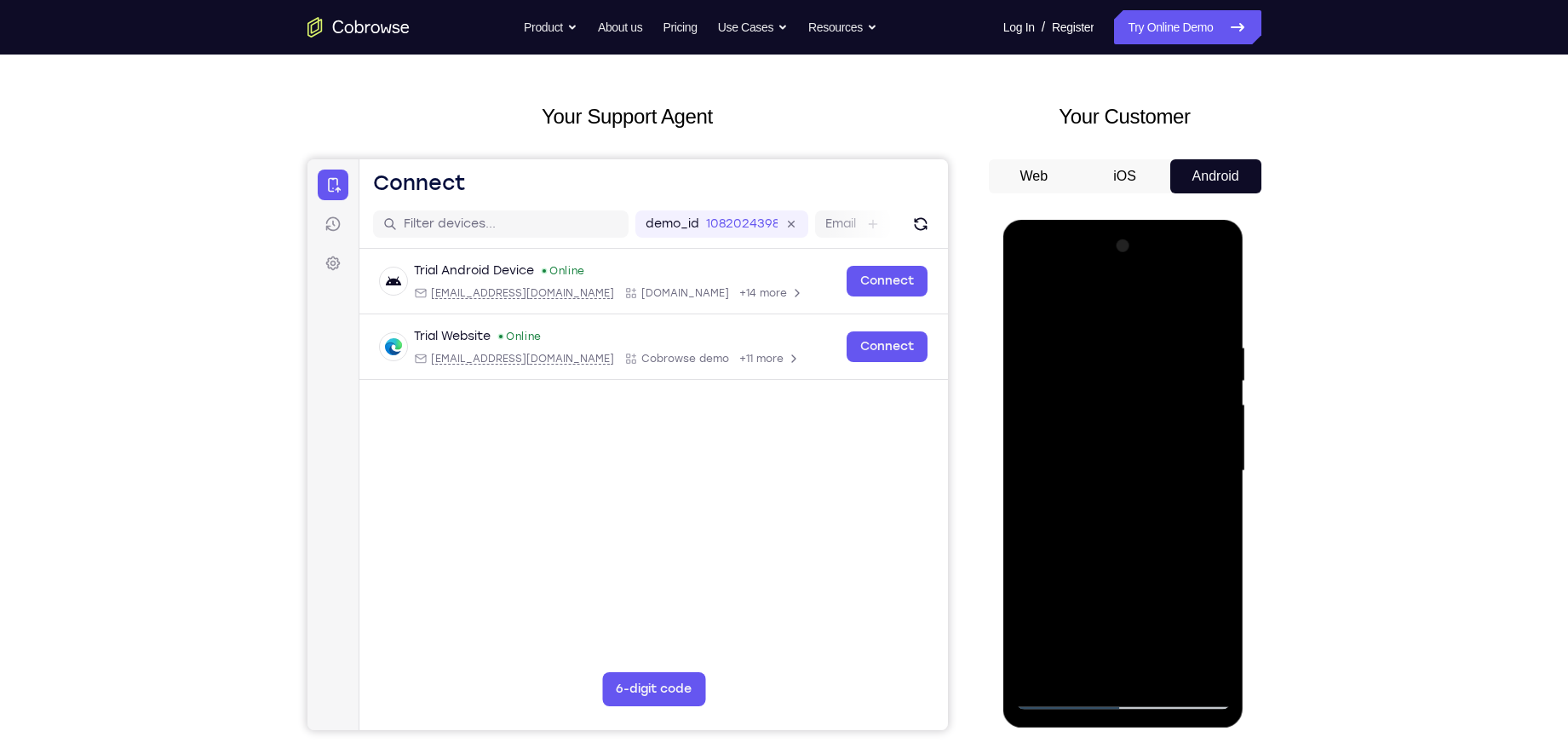
drag, startPoint x: 1077, startPoint y: 419, endPoint x: 1055, endPoint y: 532, distance: 115.1
click at [1055, 532] on div at bounding box center [1123, 471] width 215 height 477
click at [1050, 345] on div at bounding box center [1123, 471] width 215 height 477
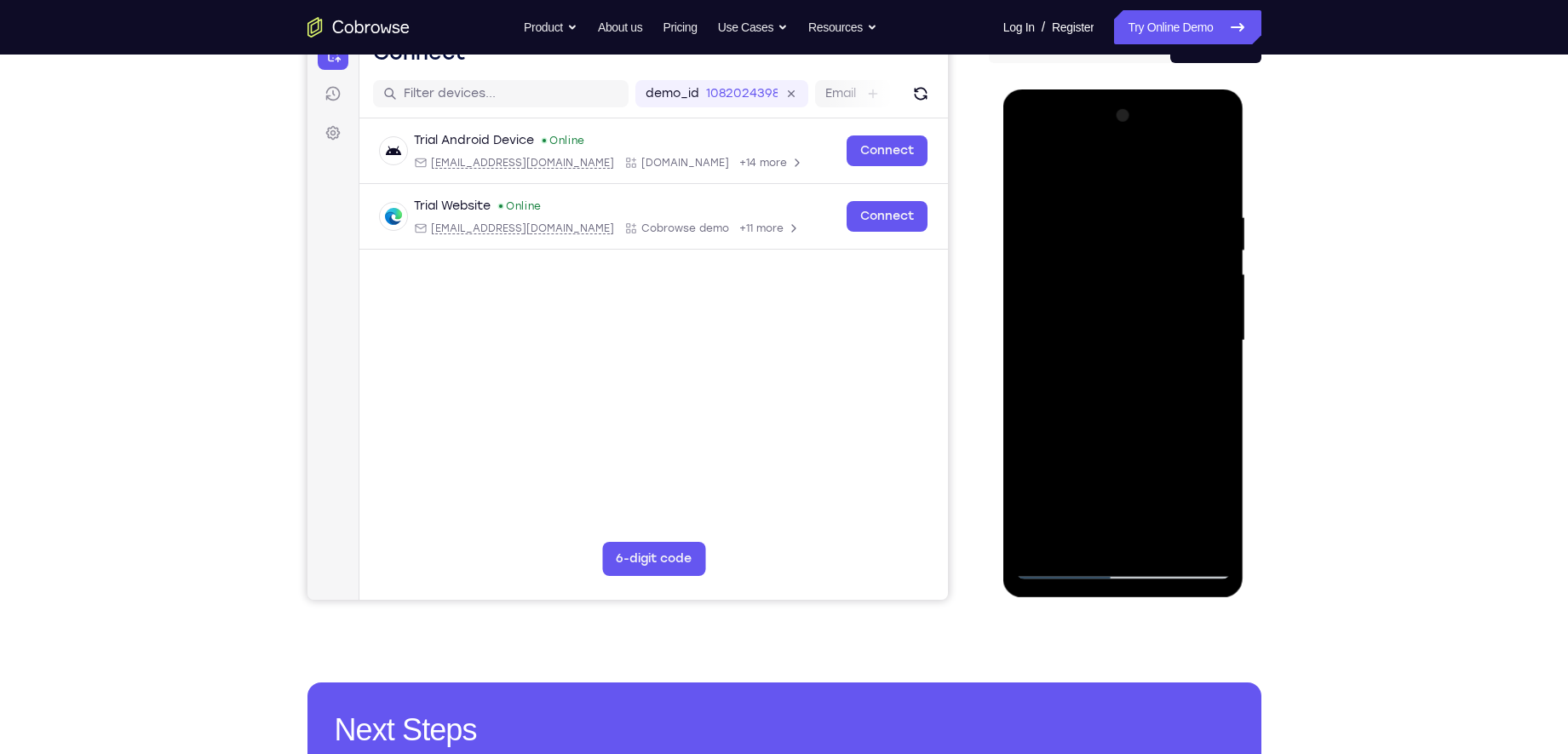
scroll to position [160, 0]
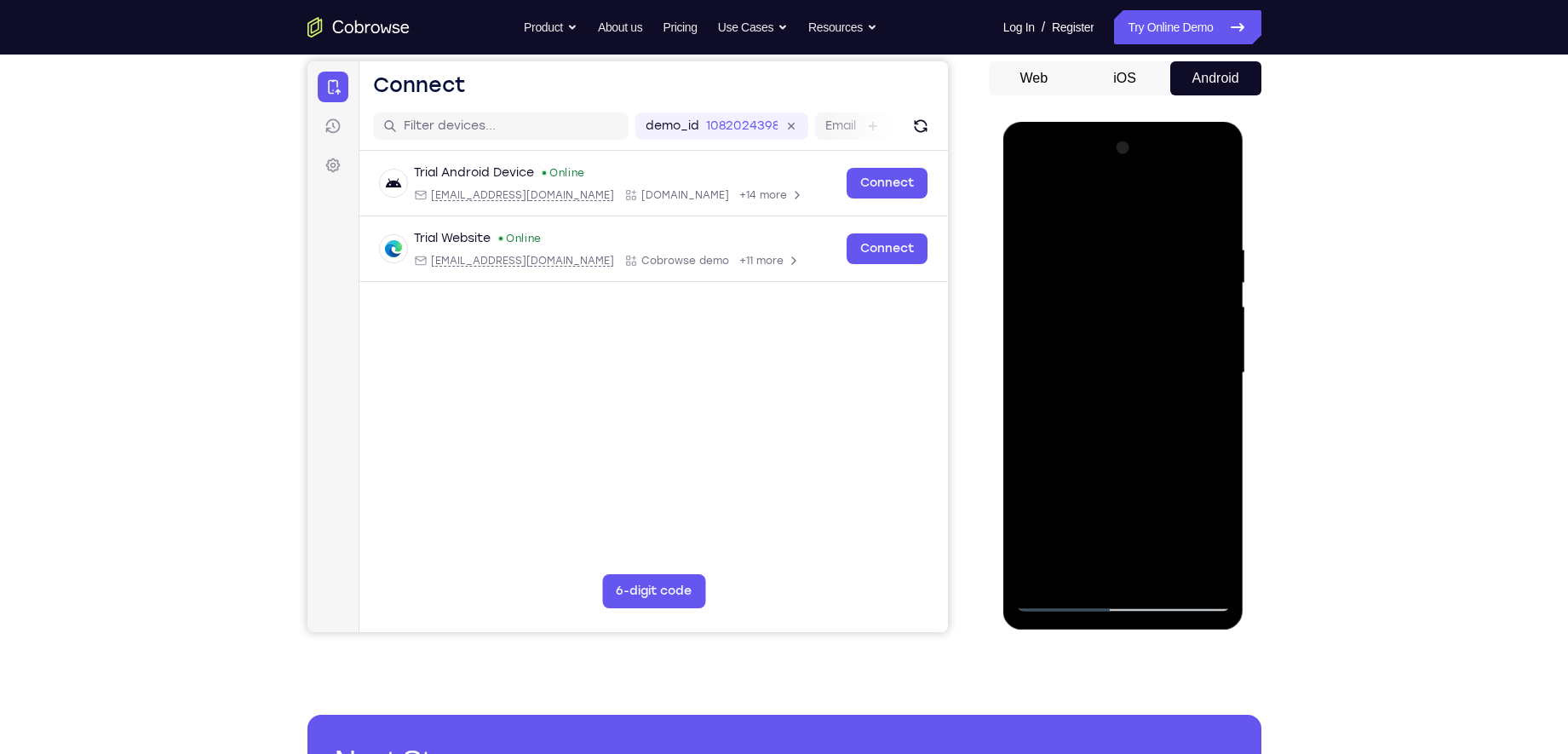
click at [1206, 323] on div at bounding box center [1123, 373] width 215 height 477
click at [1188, 570] on div at bounding box center [1123, 373] width 215 height 477
click at [1028, 424] on div at bounding box center [1123, 373] width 215 height 477
click at [1209, 208] on div at bounding box center [1123, 373] width 215 height 477
click at [1039, 226] on div at bounding box center [1123, 373] width 215 height 477
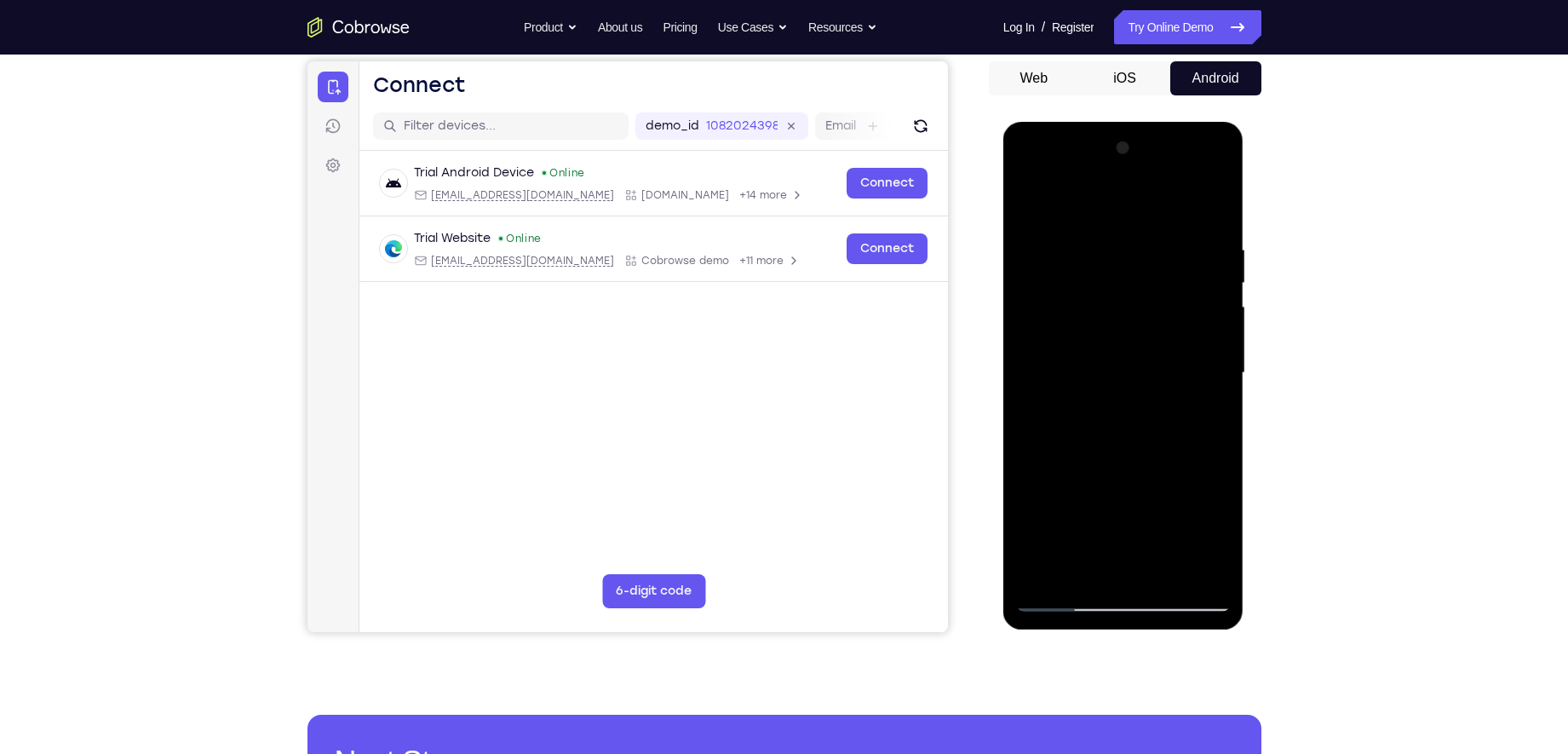
click at [1058, 596] on div at bounding box center [1123, 373] width 215 height 477
click at [1038, 245] on div at bounding box center [1123, 373] width 215 height 477
click at [1200, 356] on div at bounding box center [1123, 373] width 215 height 477
click at [1185, 567] on div at bounding box center [1123, 373] width 215 height 477
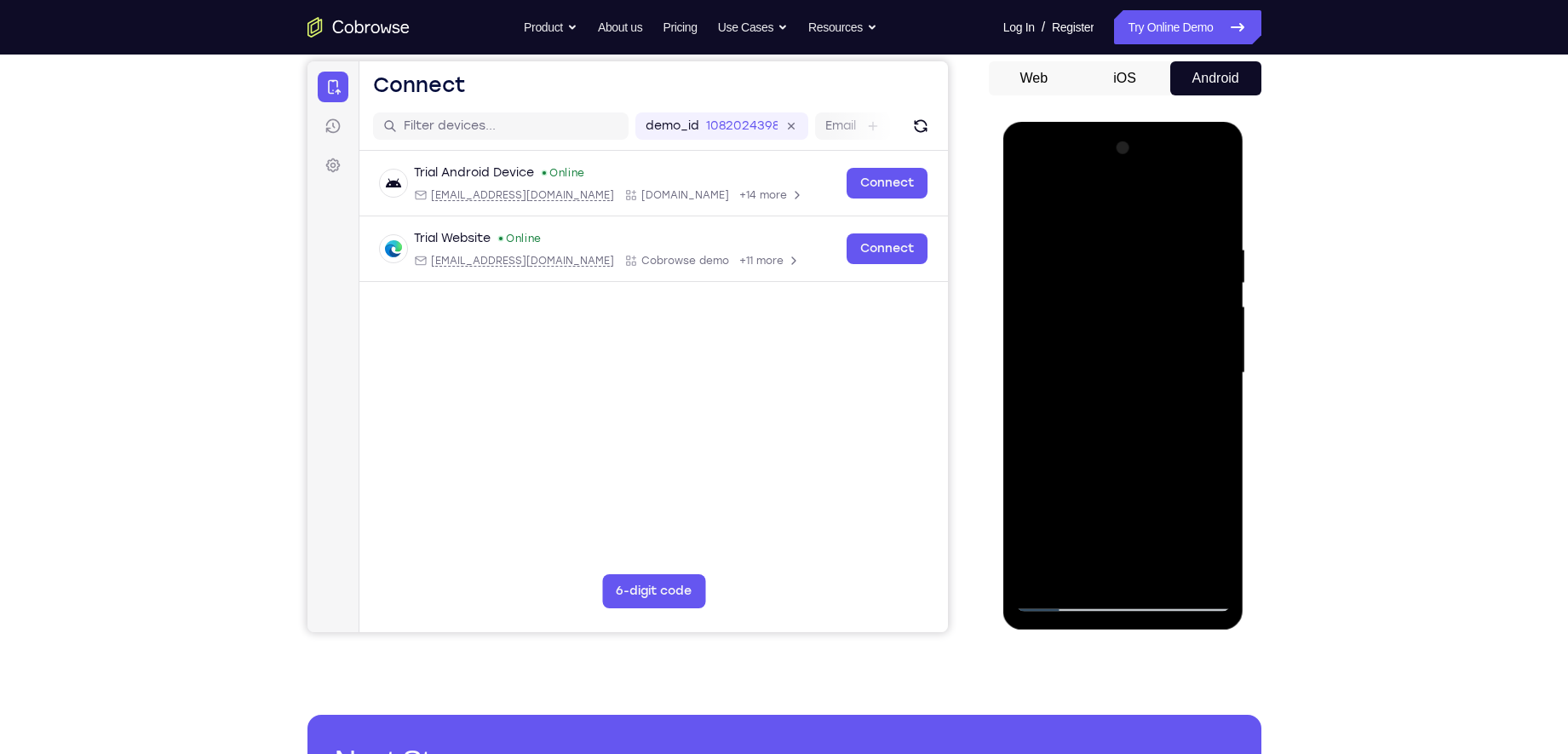
click at [1189, 567] on div at bounding box center [1123, 373] width 215 height 477
click at [1187, 568] on div at bounding box center [1123, 373] width 215 height 477
click at [1210, 203] on div at bounding box center [1123, 373] width 215 height 477
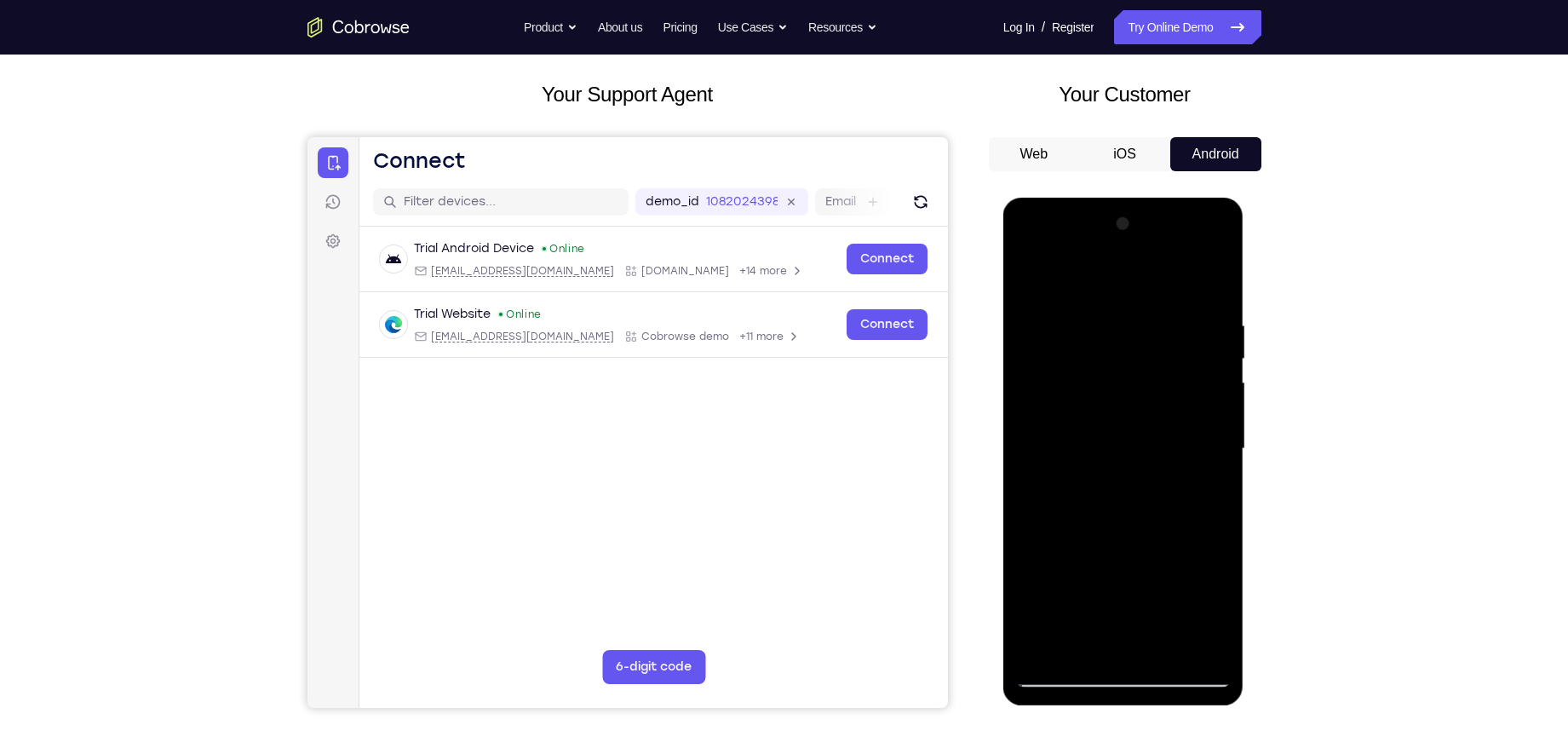
click at [1036, 602] on div at bounding box center [1123, 449] width 215 height 477
click at [1038, 147] on button "Web" at bounding box center [1035, 154] width 91 height 34
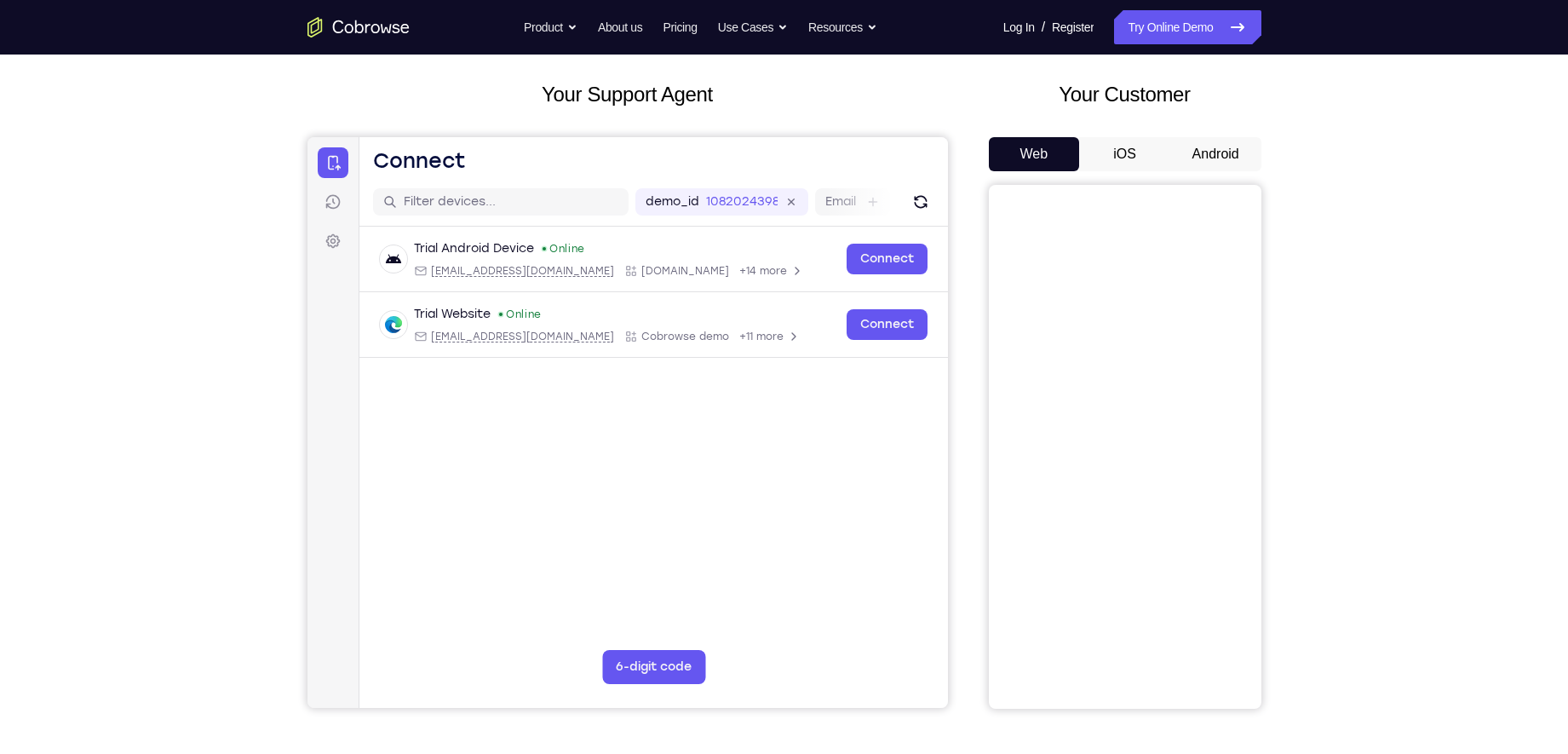
click at [1211, 158] on button "Android" at bounding box center [1215, 154] width 91 height 34
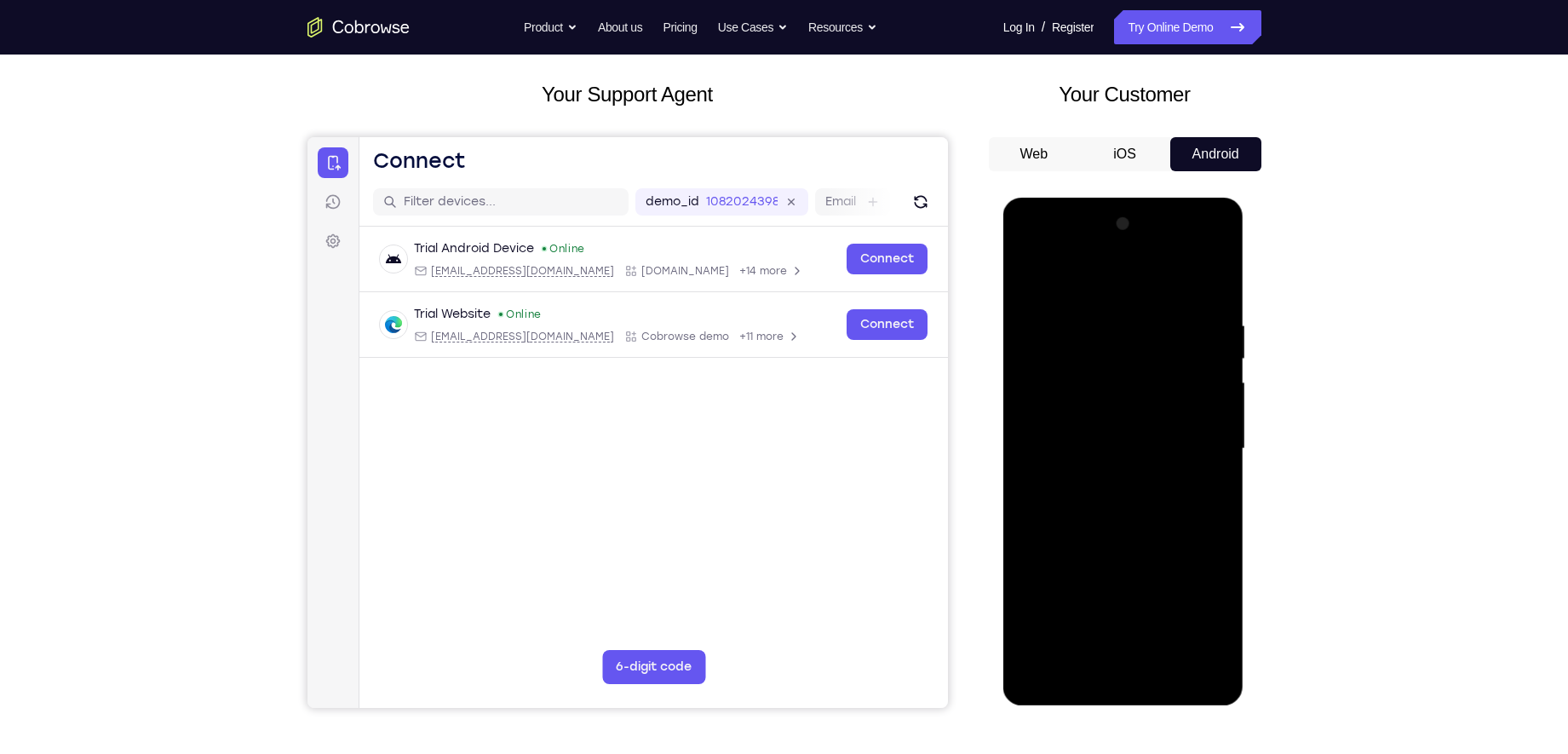
click at [1060, 602] on div at bounding box center [1123, 449] width 215 height 477
click at [1200, 31] on link "Try Online Demo" at bounding box center [1187, 28] width 146 height 34
click at [1182, 16] on link "Try Online Demo" at bounding box center [1187, 28] width 146 height 34
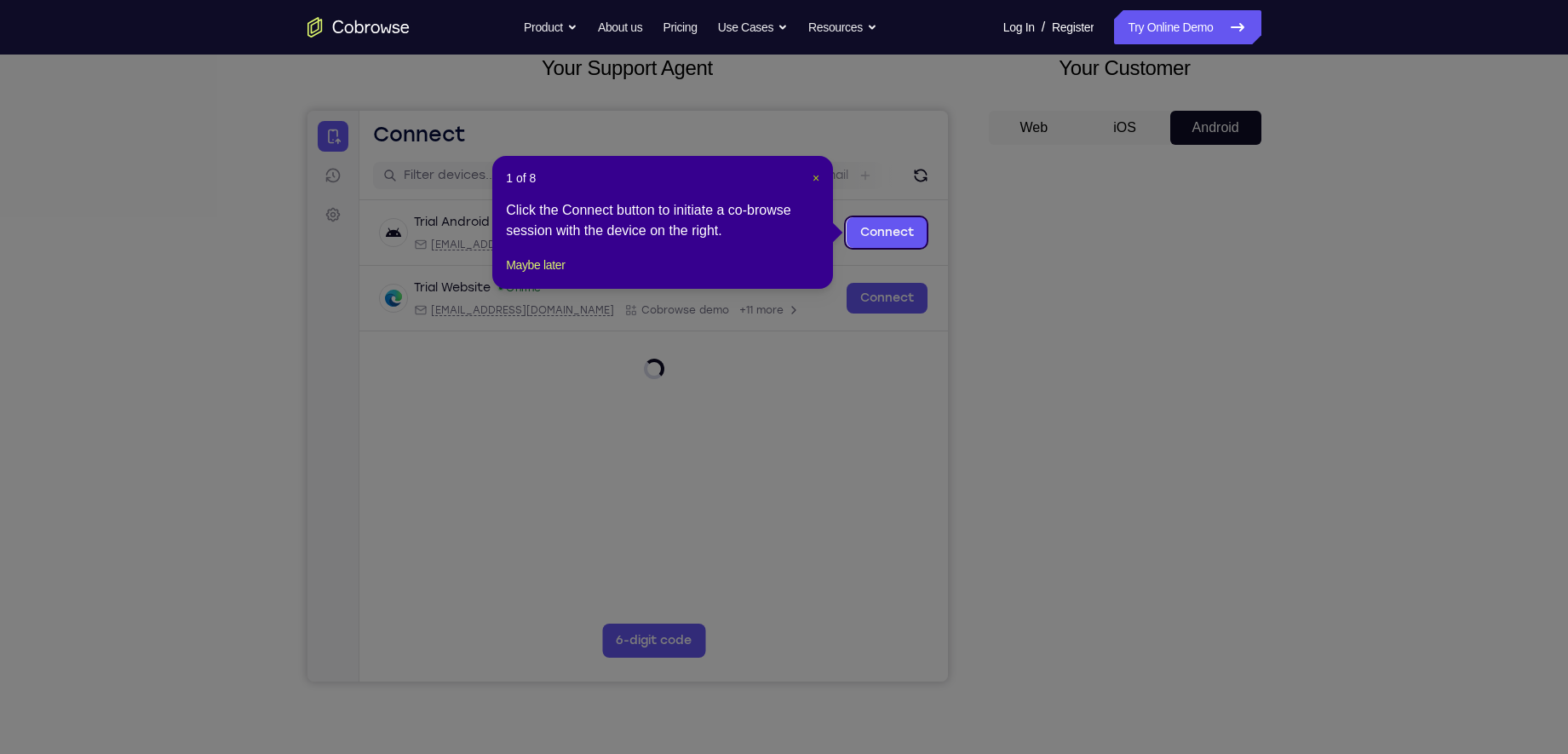
click at [816, 175] on span "×" at bounding box center [815, 178] width 7 height 13
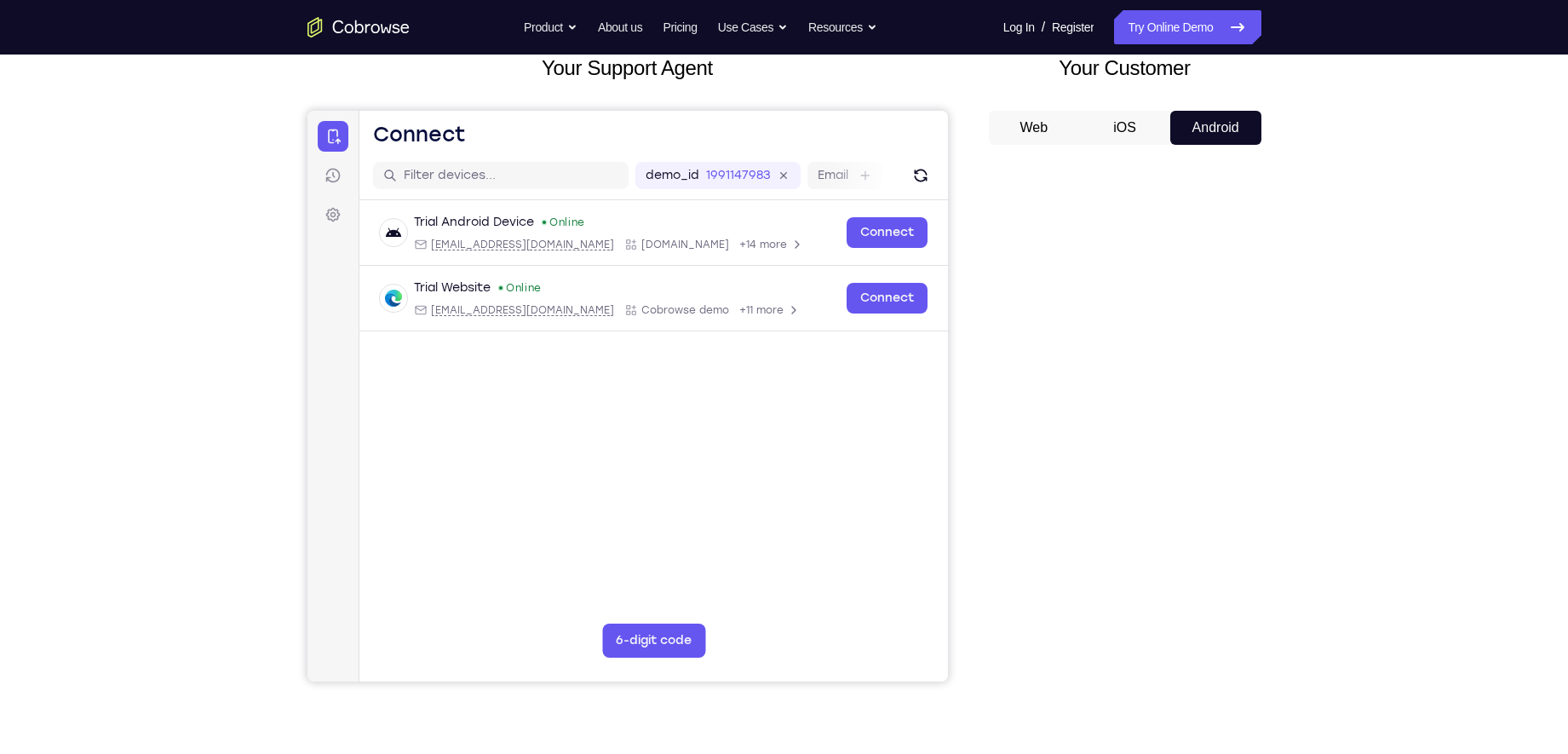
scroll to position [137, 0]
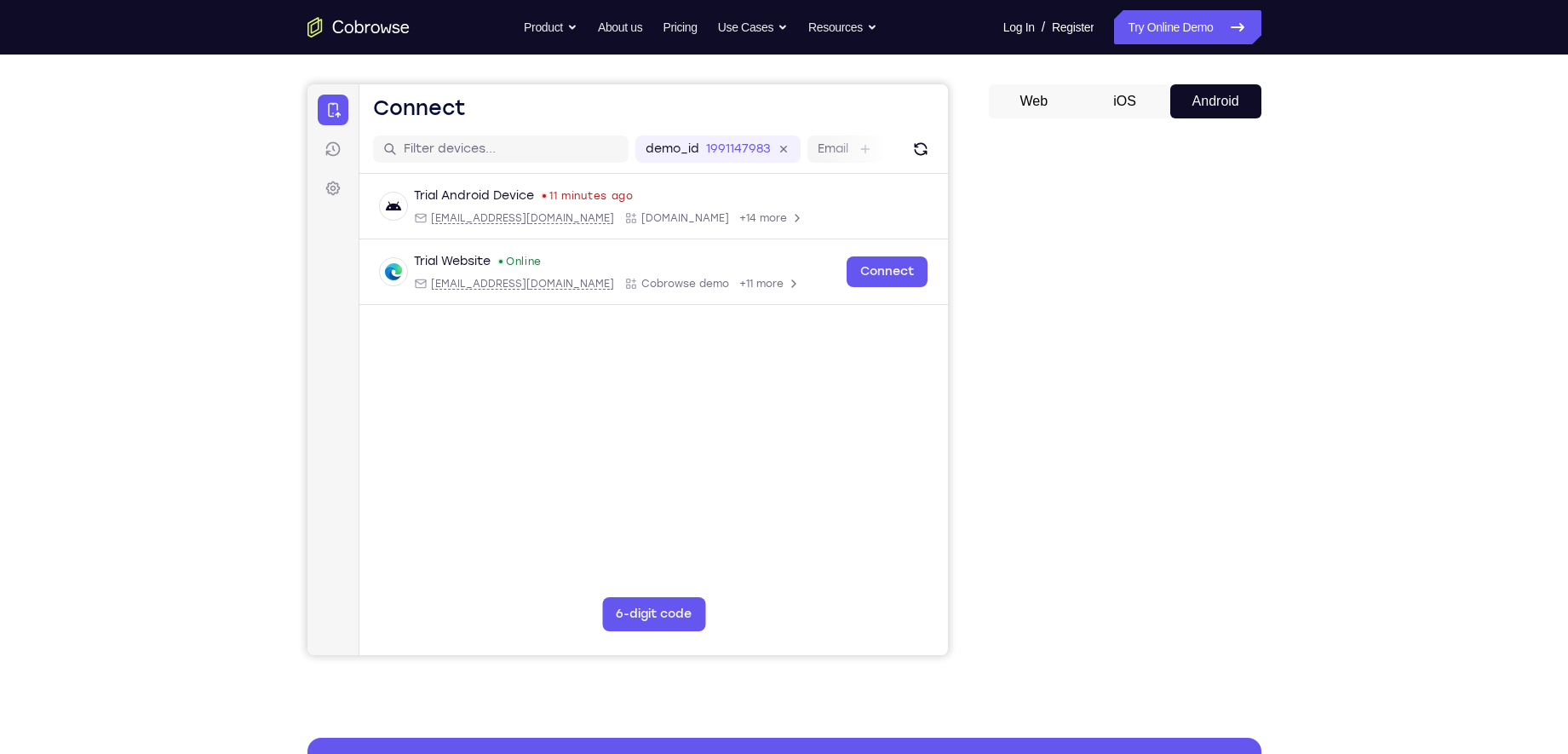
click at [1128, 94] on button "iOS" at bounding box center [1125, 102] width 91 height 34
click at [1211, 100] on button "Android" at bounding box center [1215, 102] width 91 height 34
click at [1154, 13] on link "Try Online Demo" at bounding box center [1187, 28] width 146 height 34
